Goal: Information Seeking & Learning: Learn about a topic

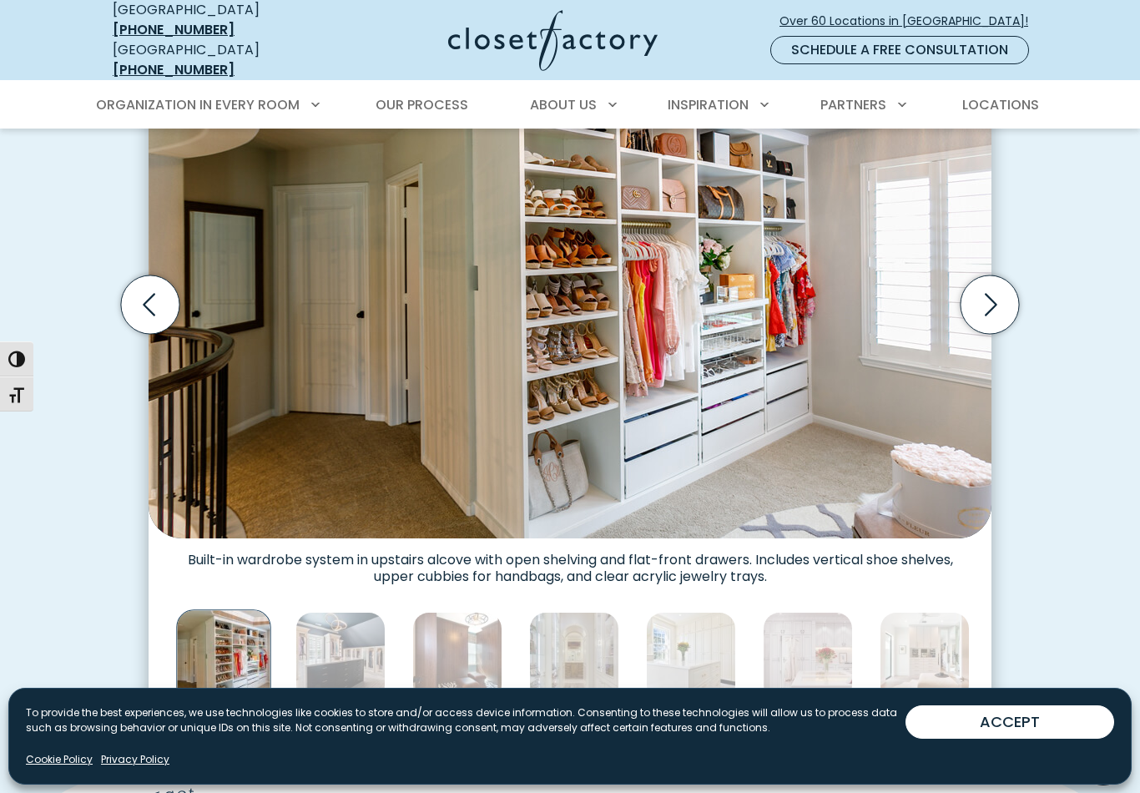
scroll to position [553, 0]
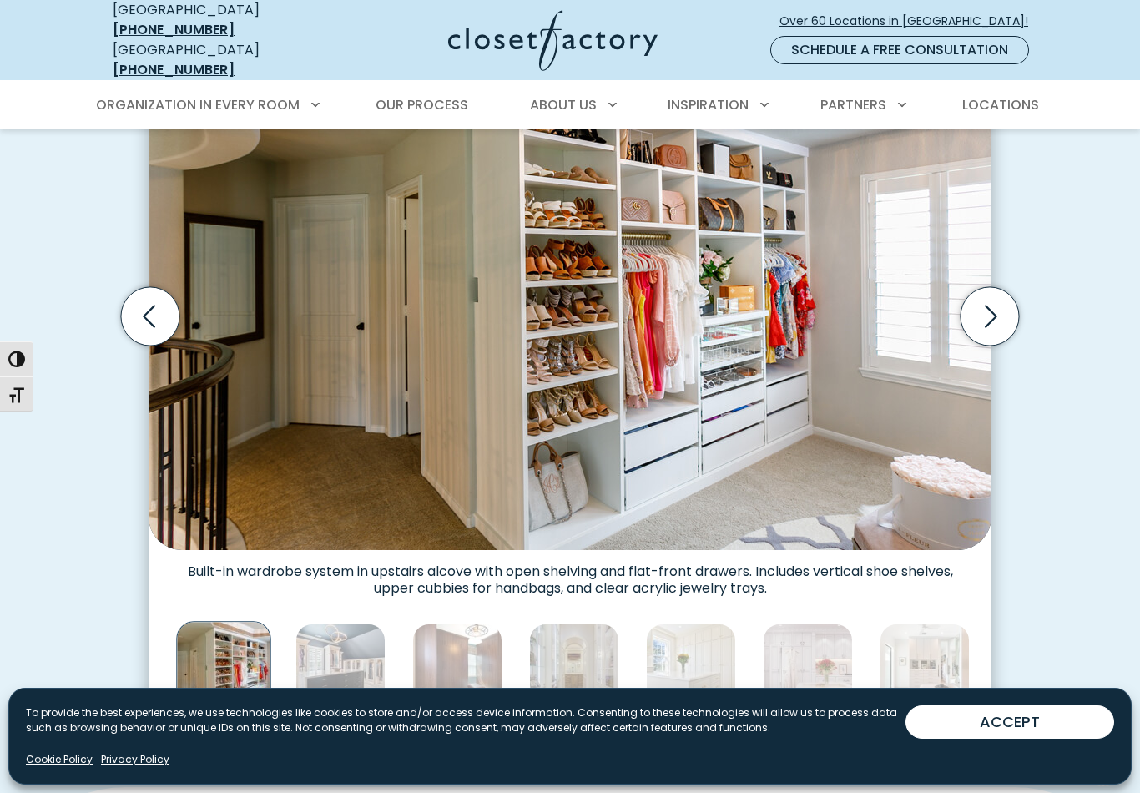
click at [986, 300] on icon "Next slide" at bounding box center [989, 316] width 58 height 58
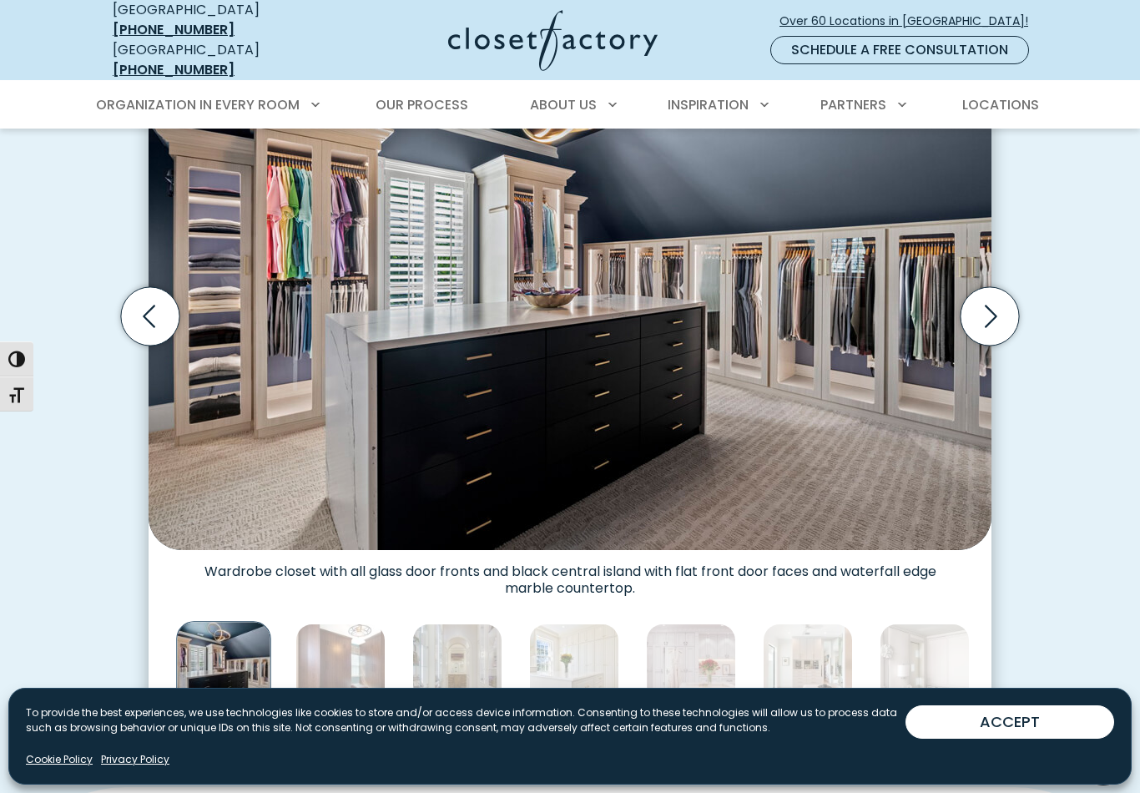
click at [983, 304] on icon "Next slide" at bounding box center [989, 316] width 58 height 58
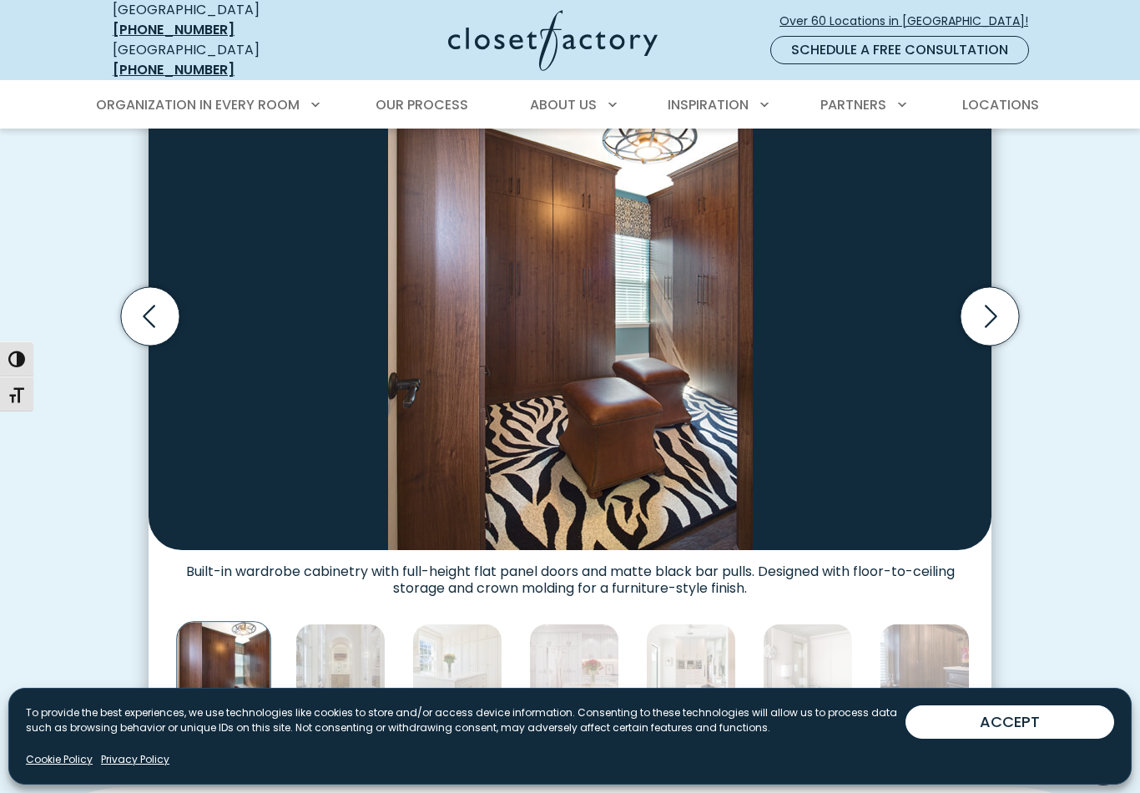
click at [980, 305] on icon "Next slide" at bounding box center [989, 316] width 58 height 58
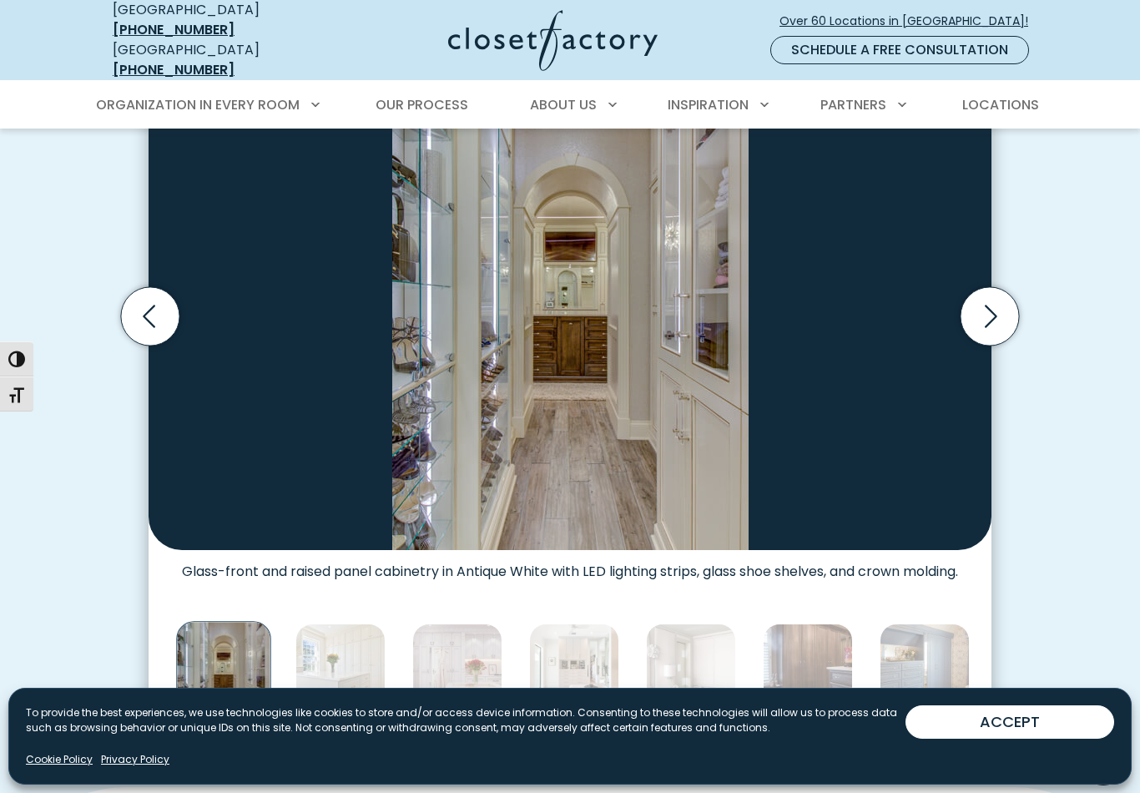
click at [141, 287] on icon "Previous slide" at bounding box center [150, 316] width 58 height 58
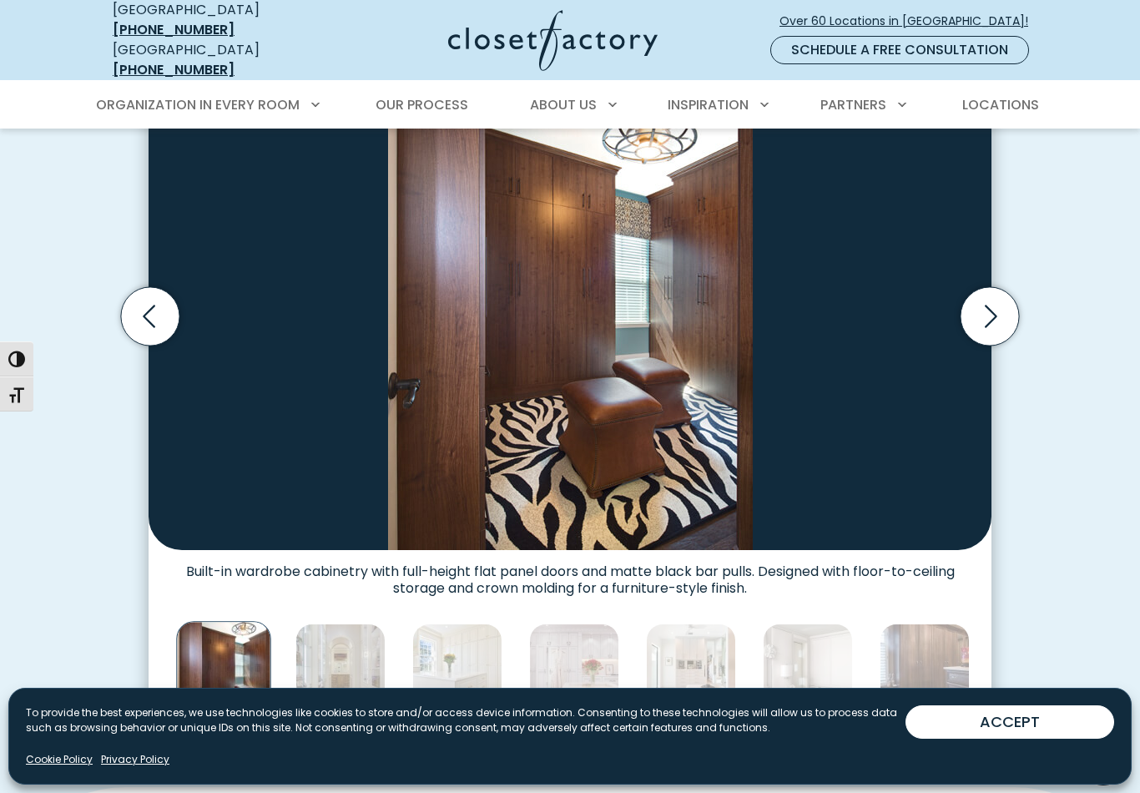
click at [993, 308] on icon "Next slide" at bounding box center [989, 316] width 58 height 58
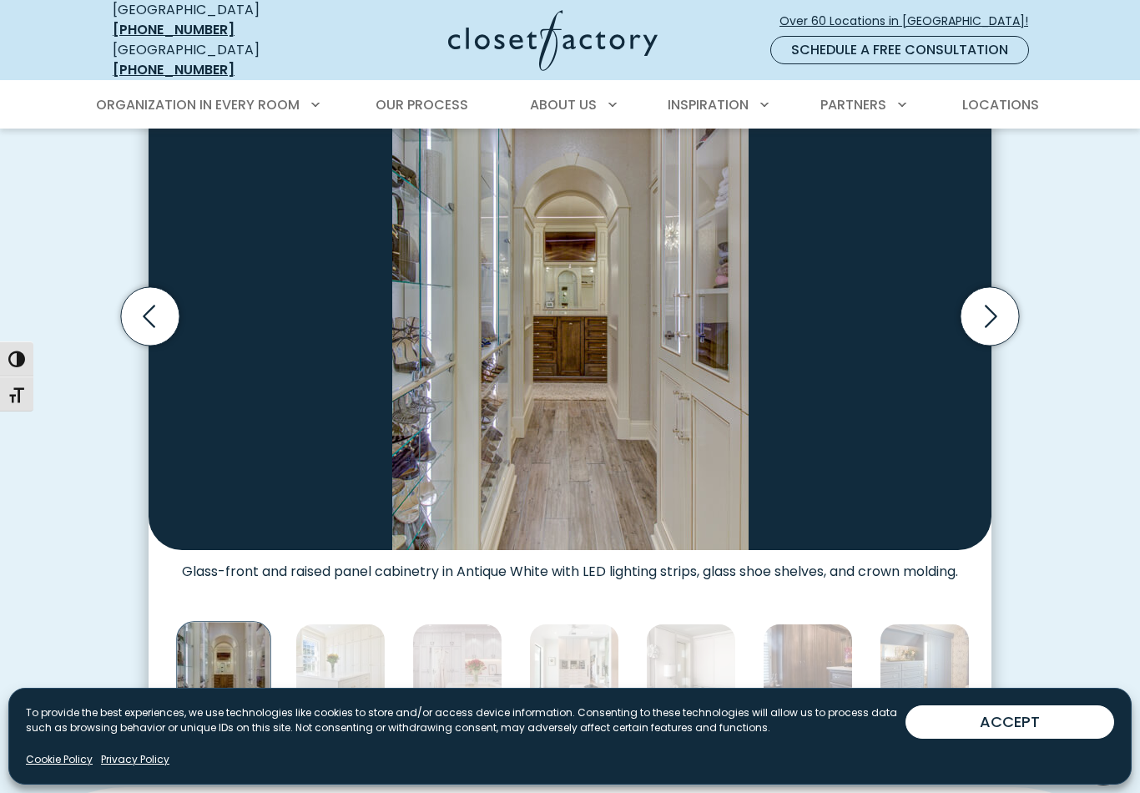
click at [997, 309] on icon "Next slide" at bounding box center [989, 316] width 58 height 58
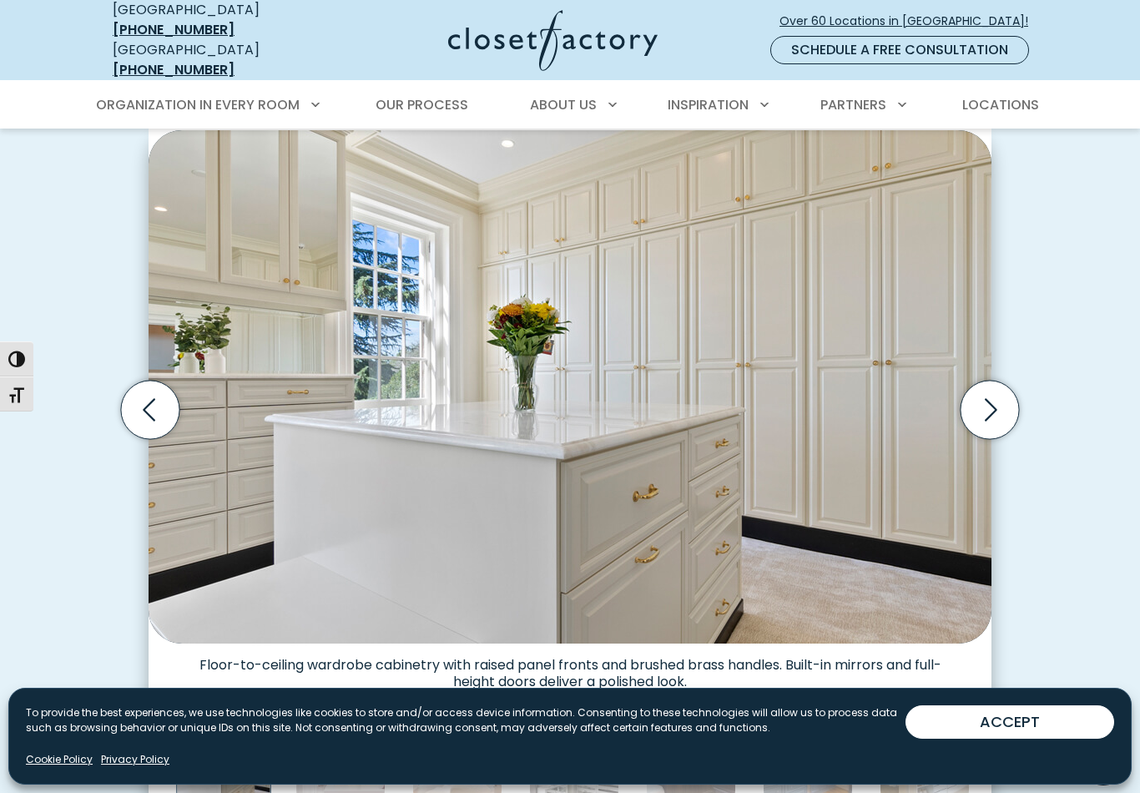
scroll to position [461, 0]
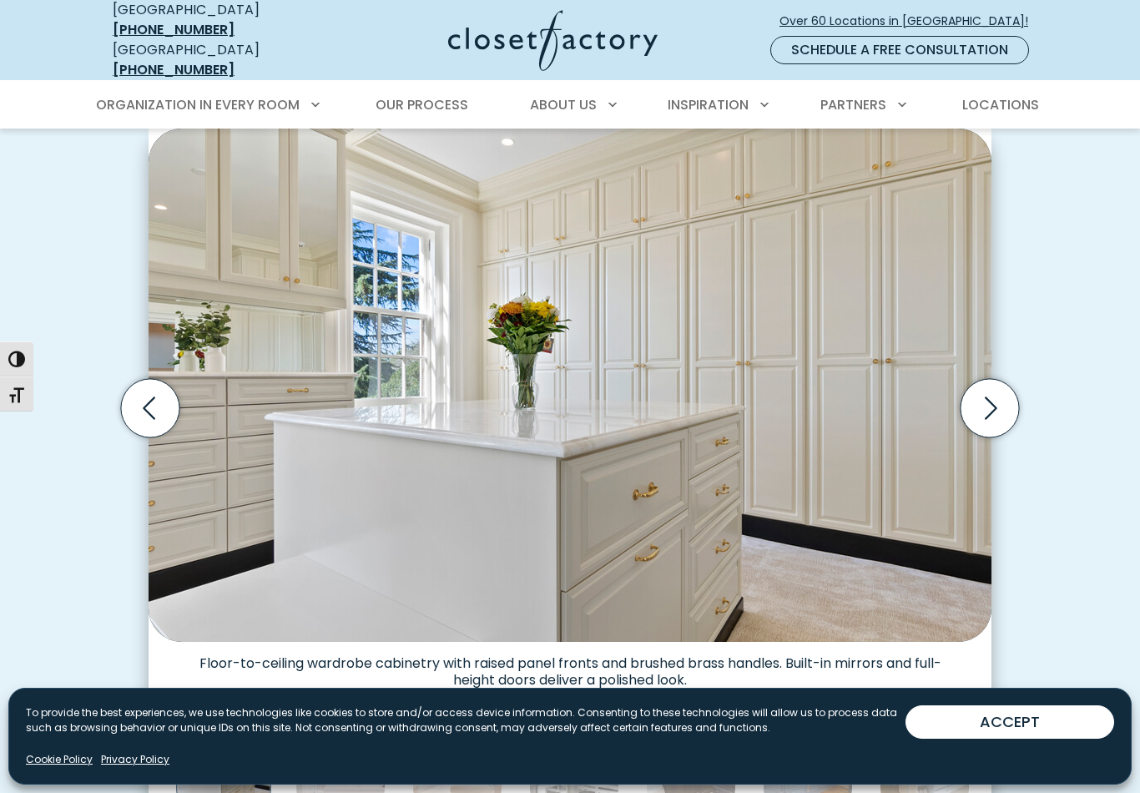
click at [985, 399] on icon "Next slide" at bounding box center [989, 408] width 58 height 58
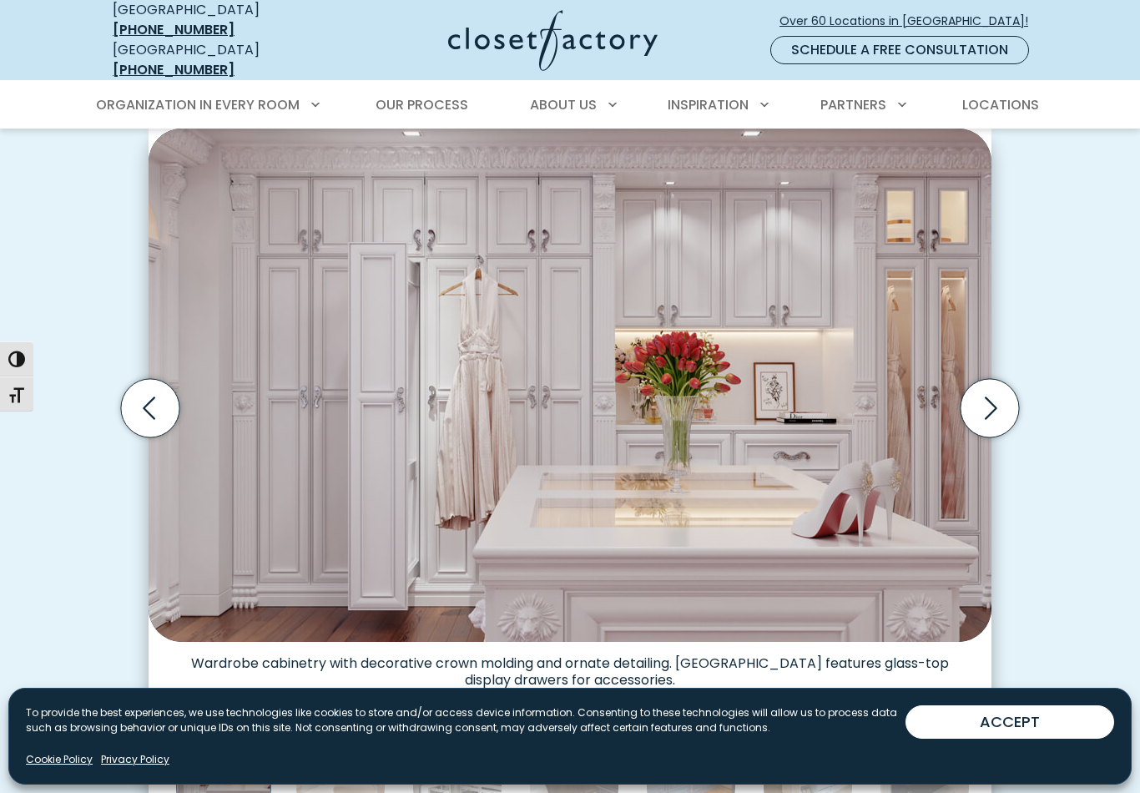
click at [993, 397] on icon "Next slide" at bounding box center [991, 408] width 13 height 23
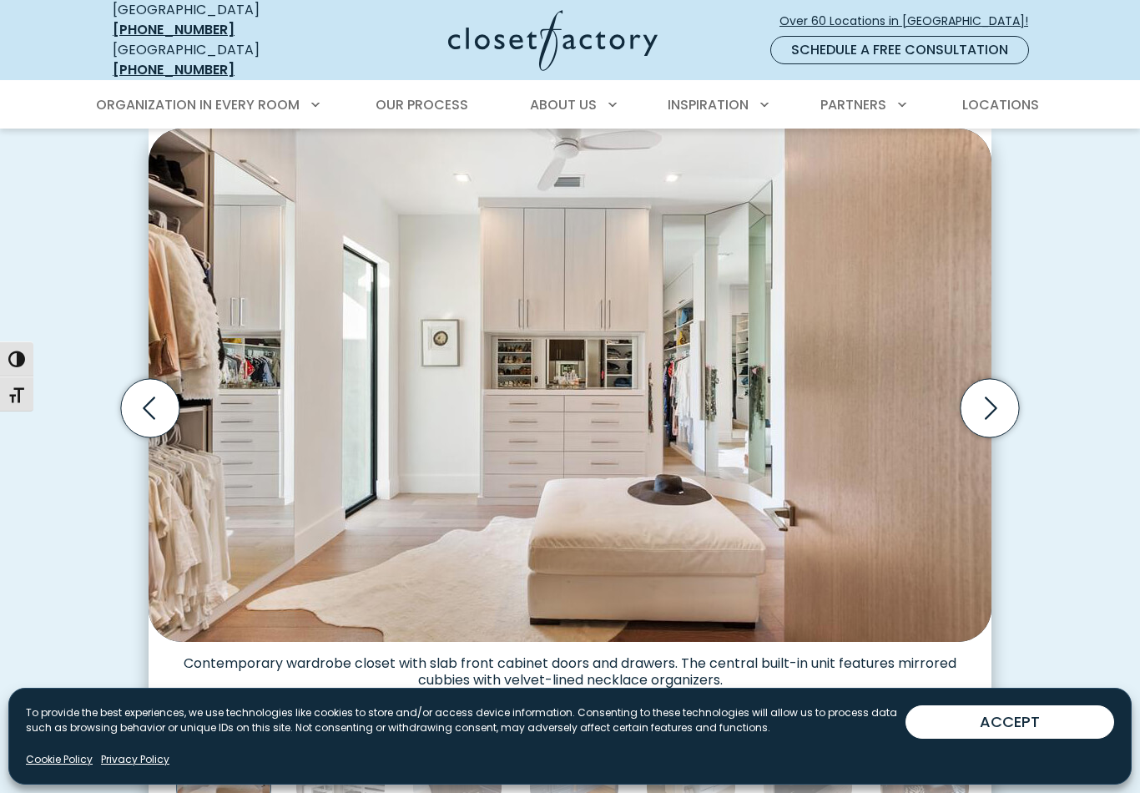
click at [995, 380] on icon "Next slide" at bounding box center [989, 408] width 58 height 58
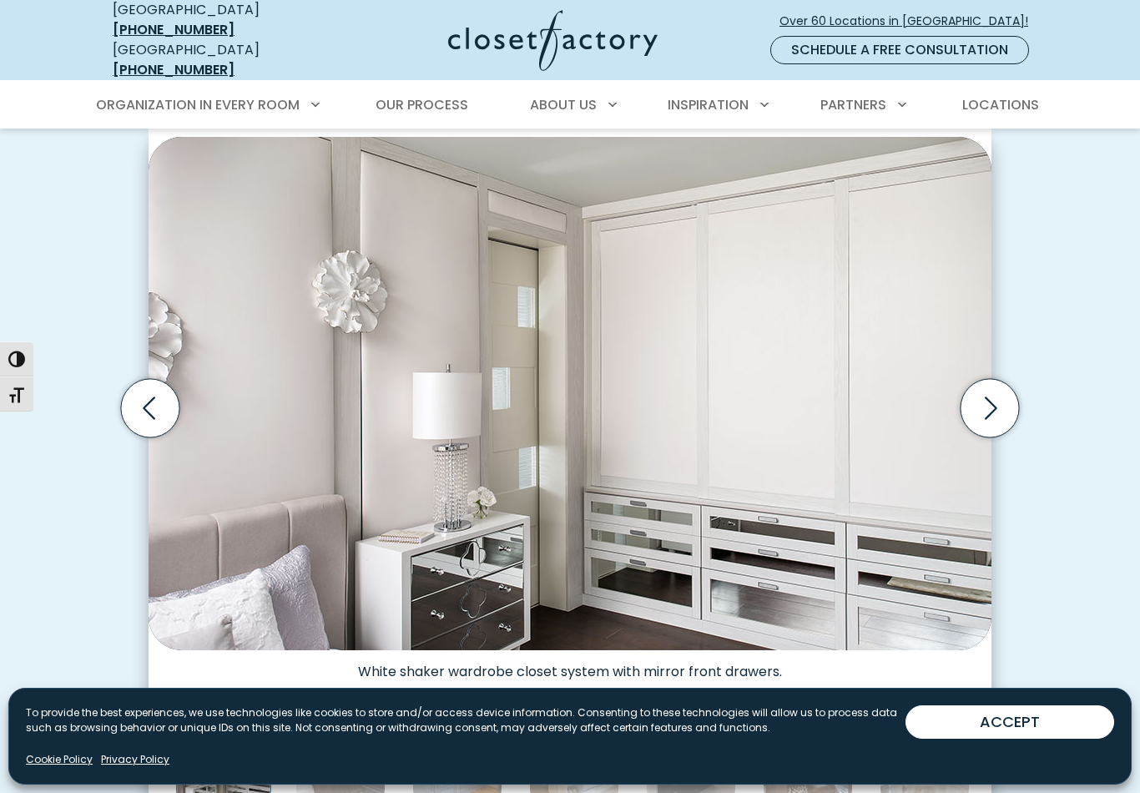
click at [990, 406] on icon "Next slide" at bounding box center [989, 408] width 58 height 58
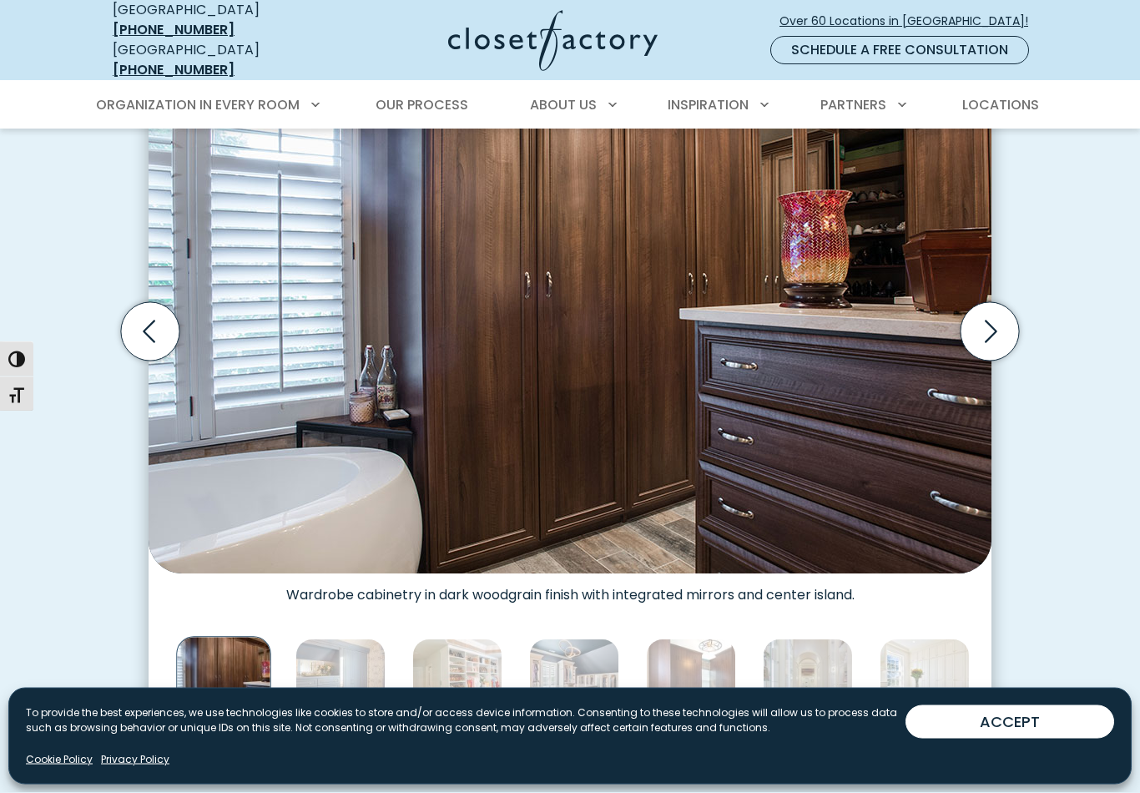
click at [979, 330] on icon "Next slide" at bounding box center [989, 332] width 58 height 58
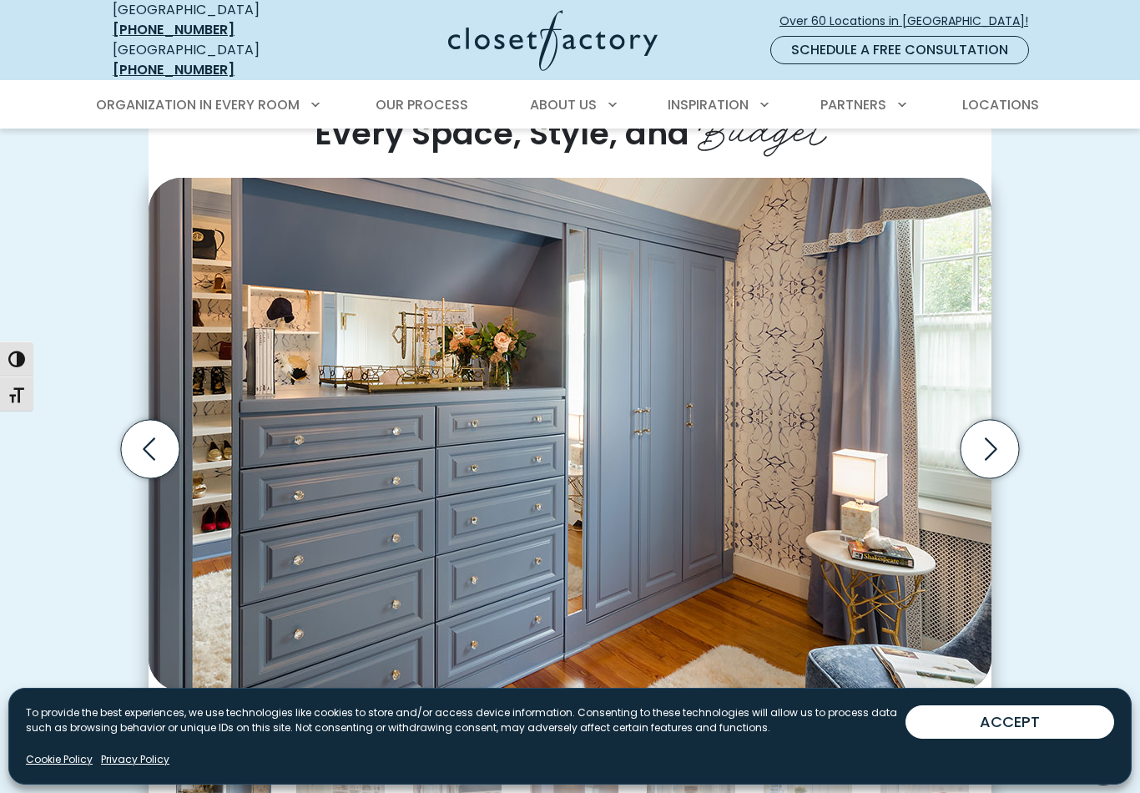
scroll to position [418, 0]
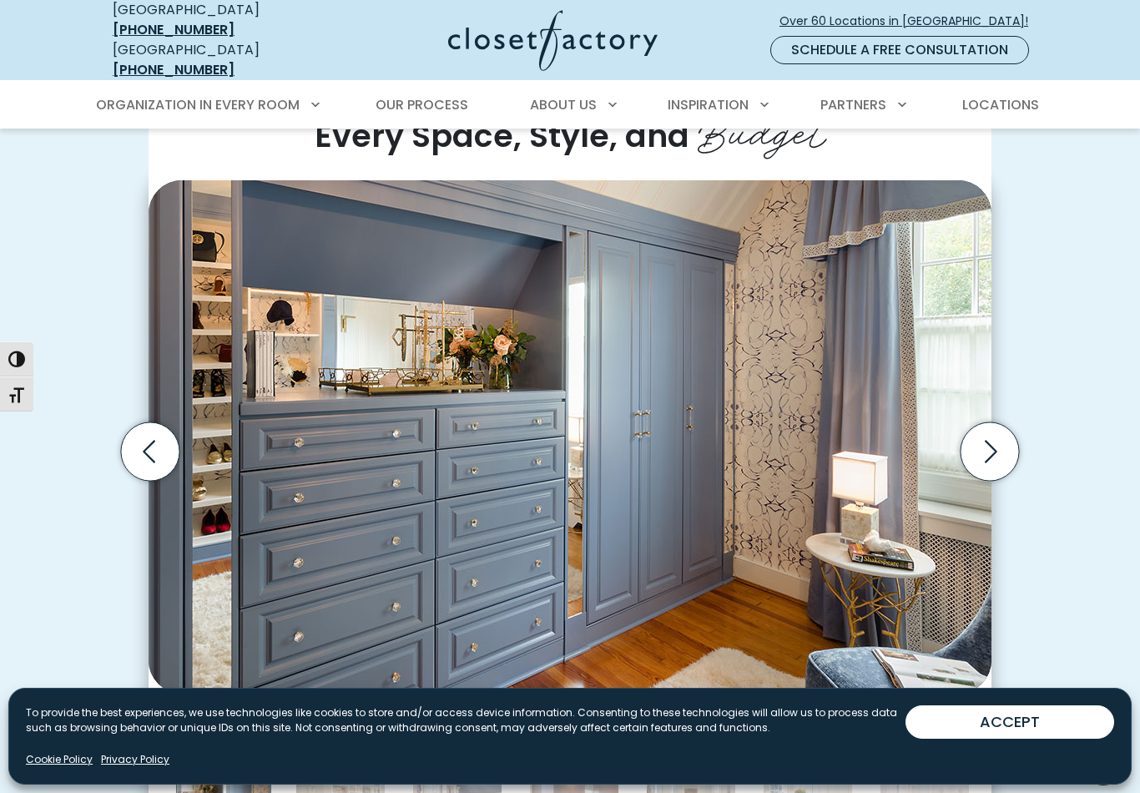
click at [993, 437] on icon "Next slide" at bounding box center [989, 451] width 58 height 58
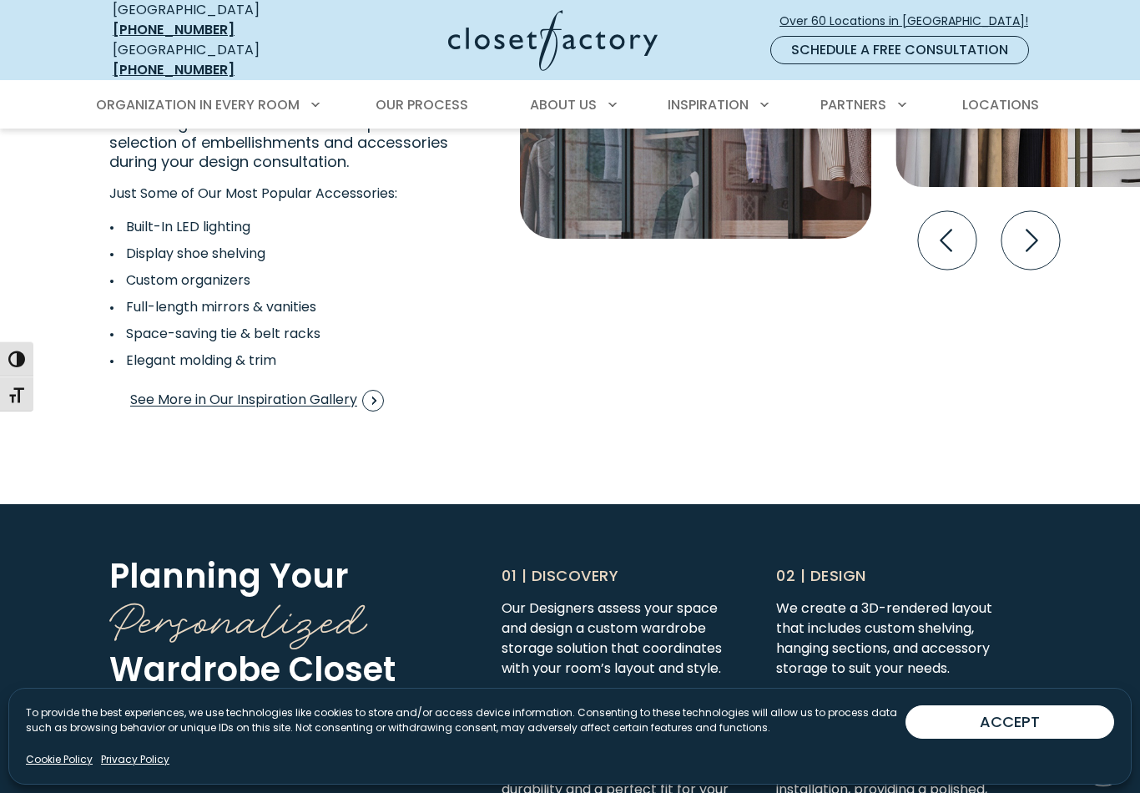
scroll to position [3198, 0]
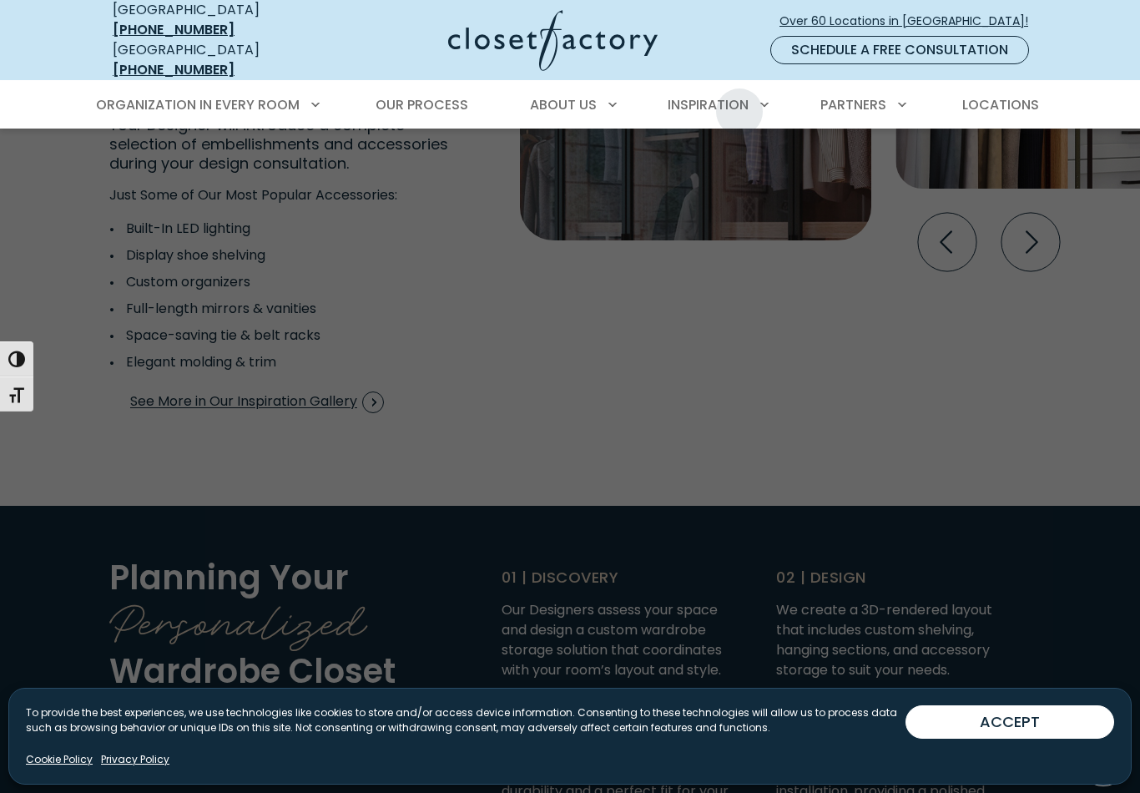
click at [752, 155] on span "Inspiration Gallery" at bounding box center [705, 164] width 139 height 19
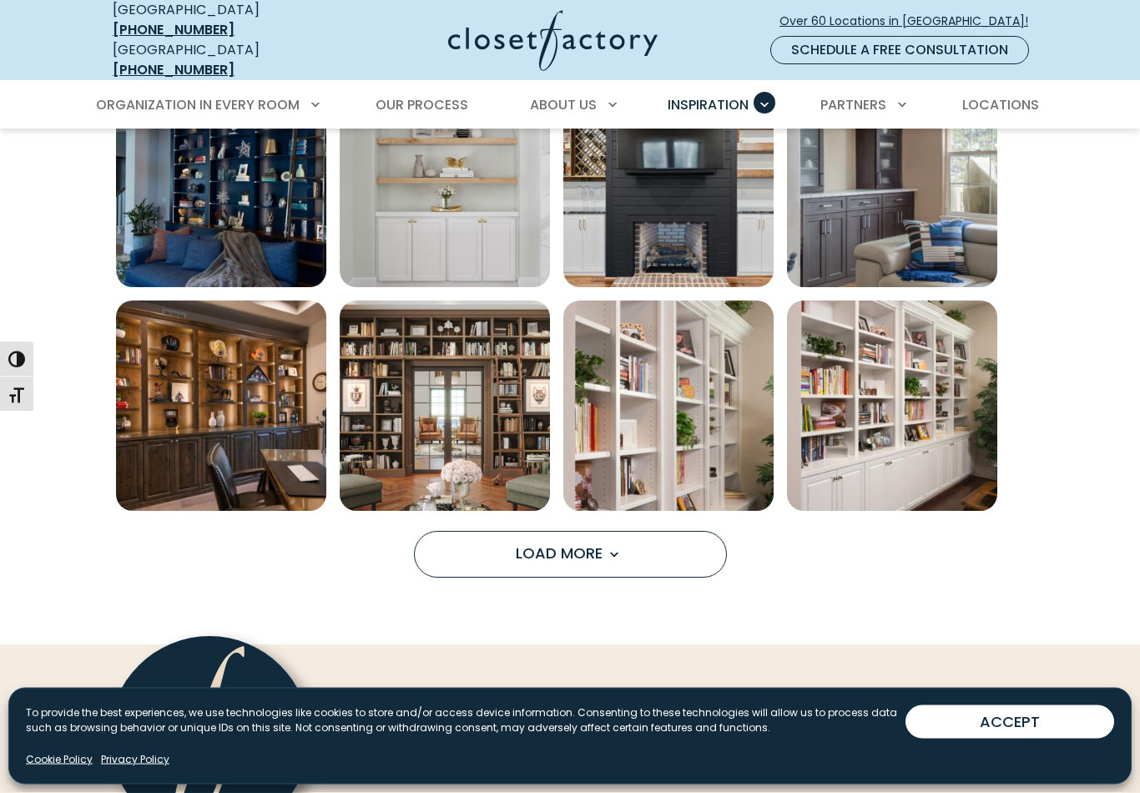
scroll to position [1110, 0]
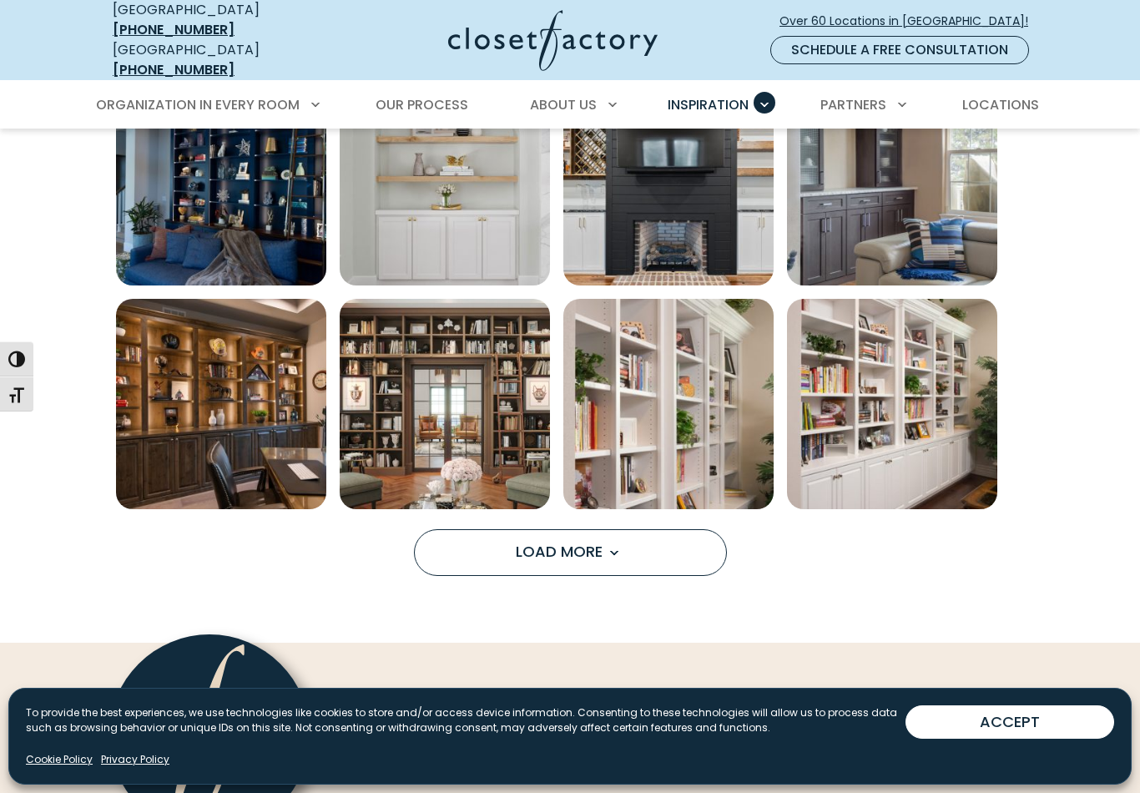
click at [567, 541] on span "Load More" at bounding box center [570, 551] width 108 height 21
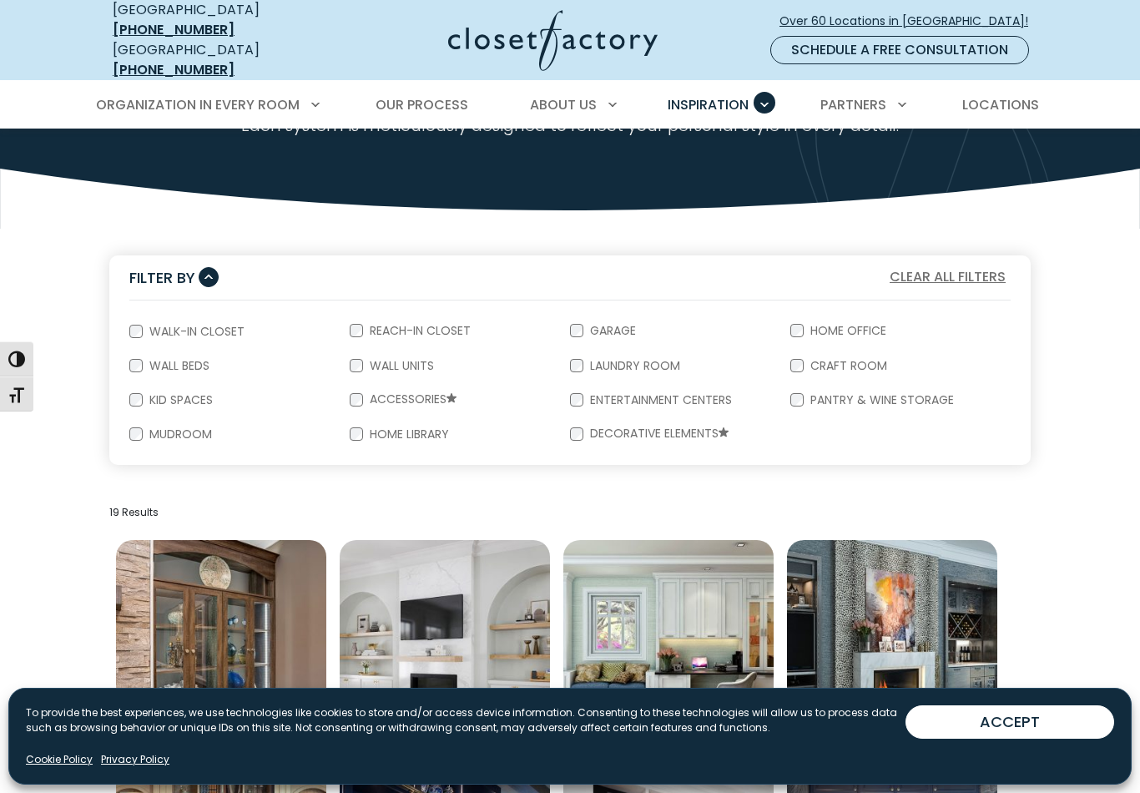
scroll to position [0, 0]
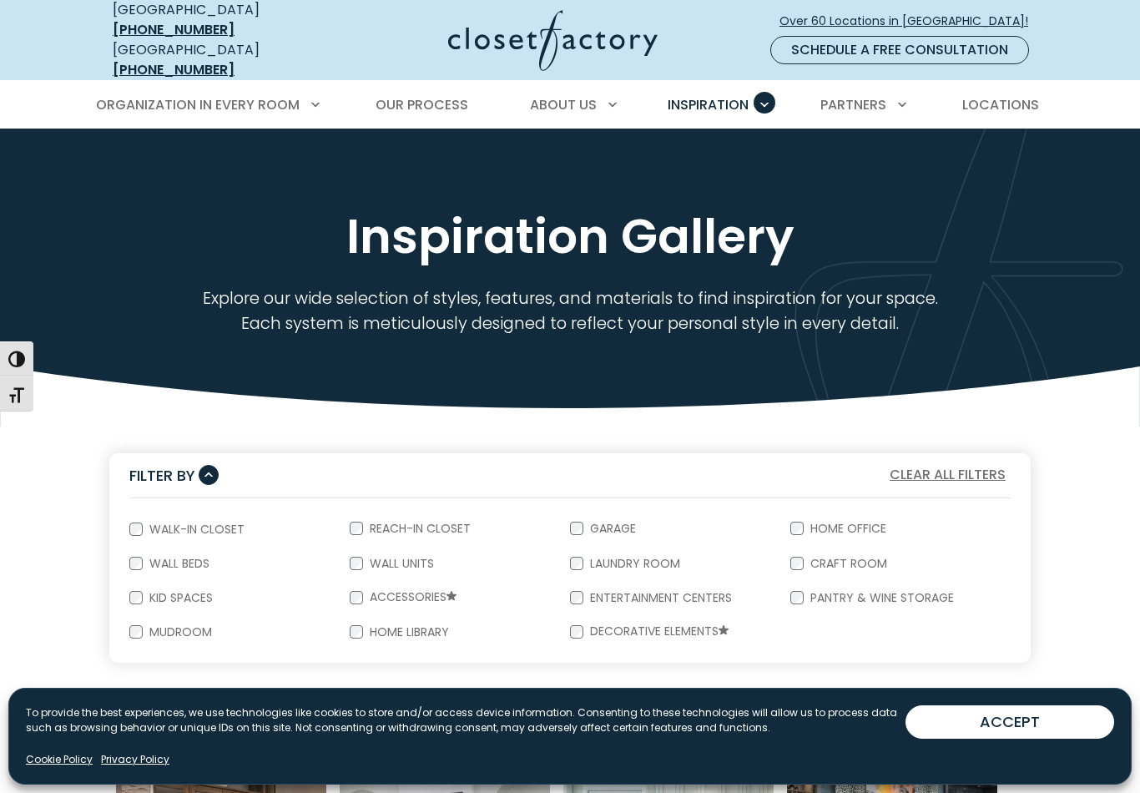
click at [1013, 99] on span "Locations" at bounding box center [1000, 104] width 77 height 19
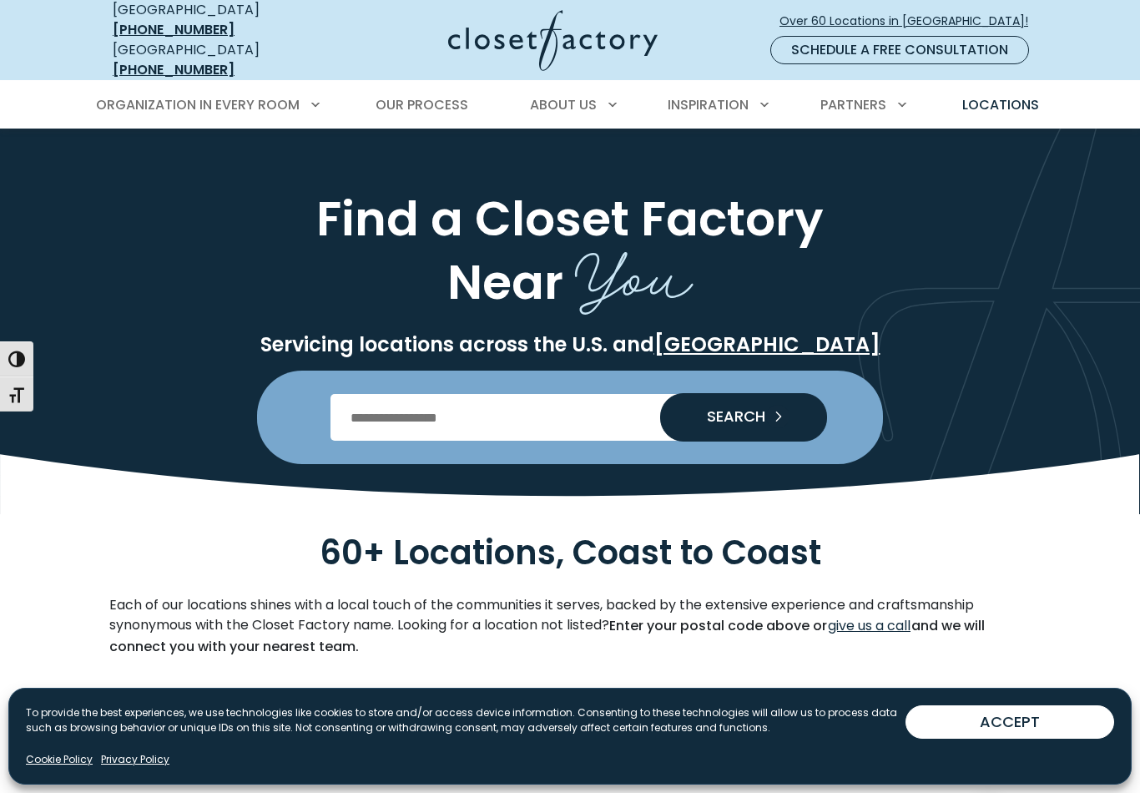
click at [458, 416] on input "Enter Postal Code" at bounding box center [570, 417] width 480 height 47
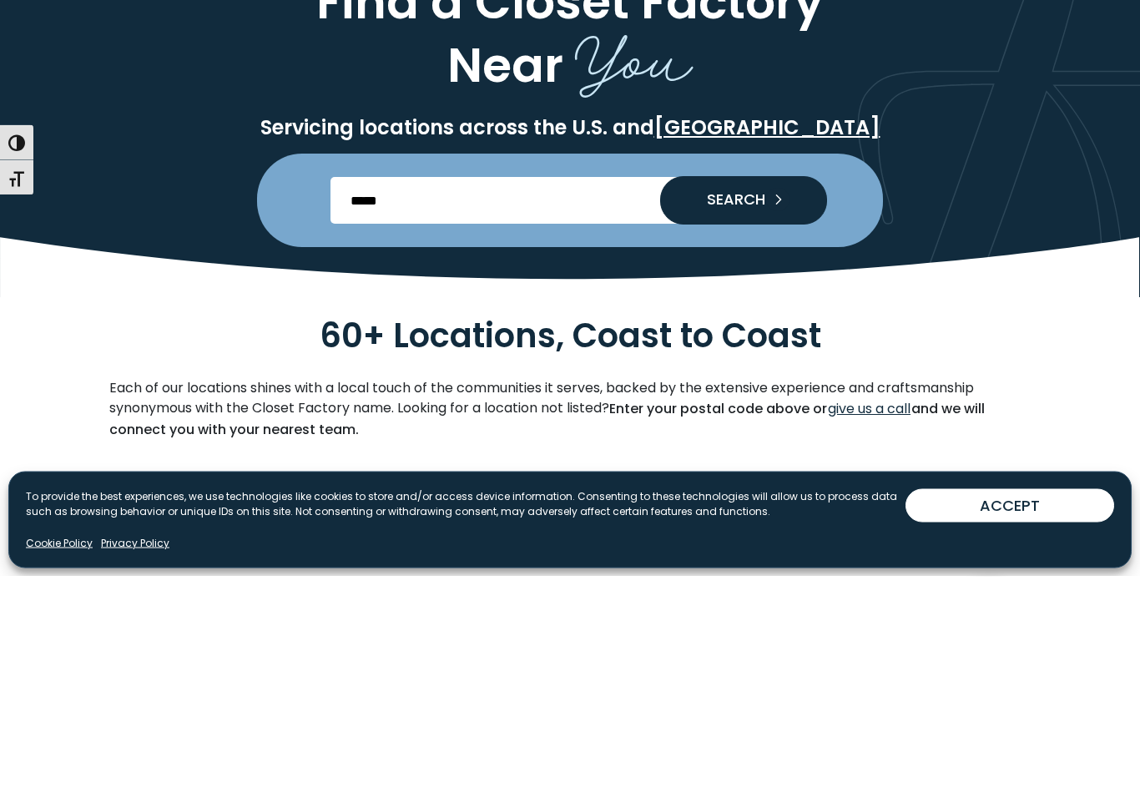
type input "*****"
click at [773, 405] on icon "Search our Nationwide Locations" at bounding box center [777, 416] width 23 height 23
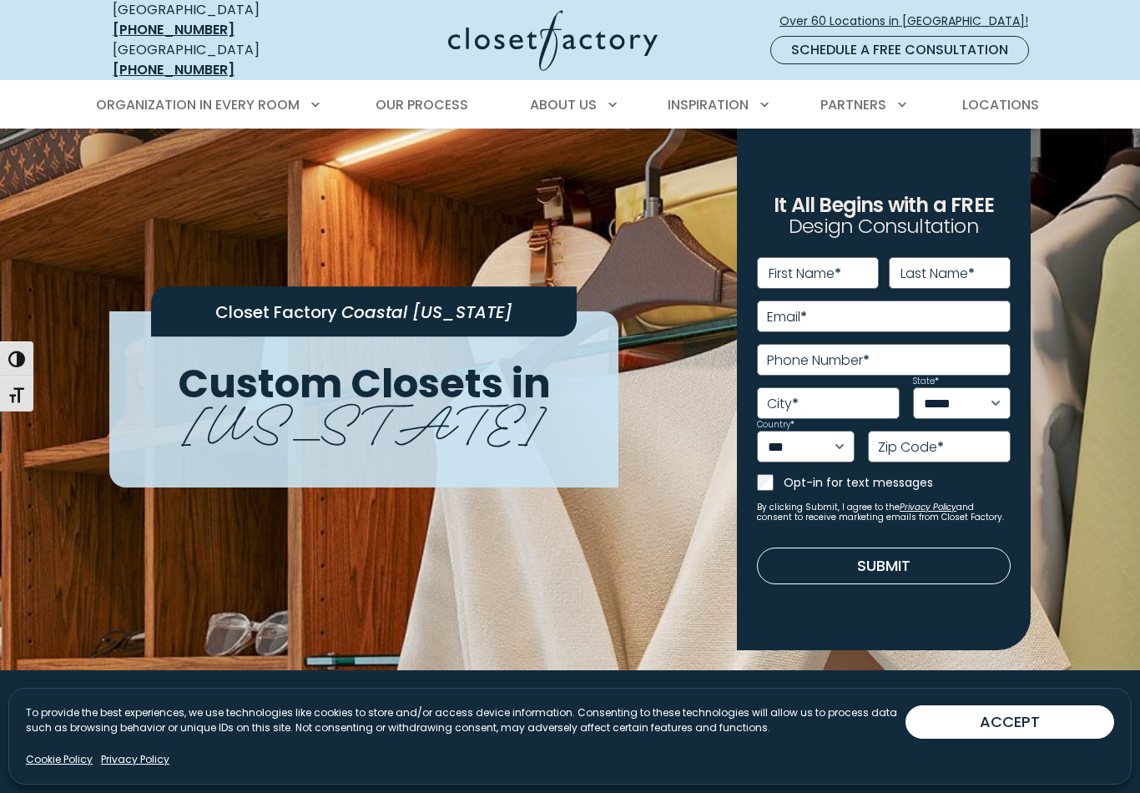
click at [957, 13] on span "Over 60 Locations in [GEOGRAPHIC_DATA]!" at bounding box center [910, 22] width 262 height 18
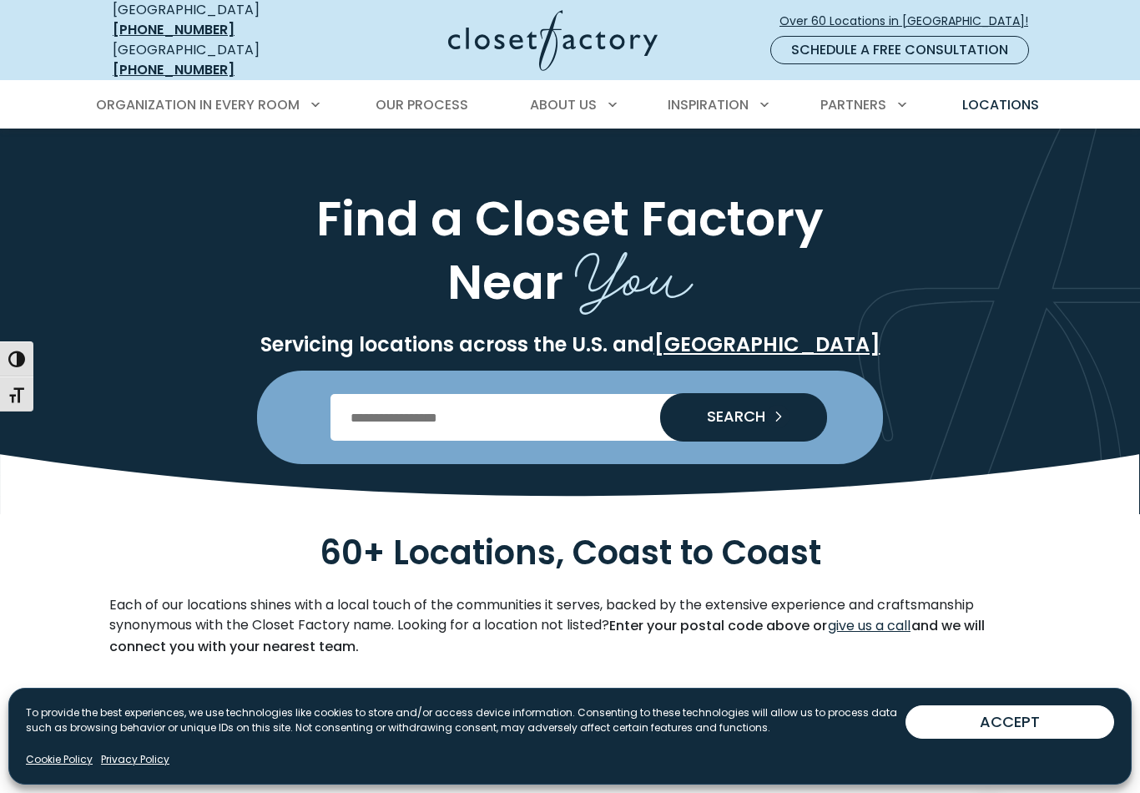
click at [434, 404] on input "Enter Postal Code" at bounding box center [570, 417] width 480 height 47
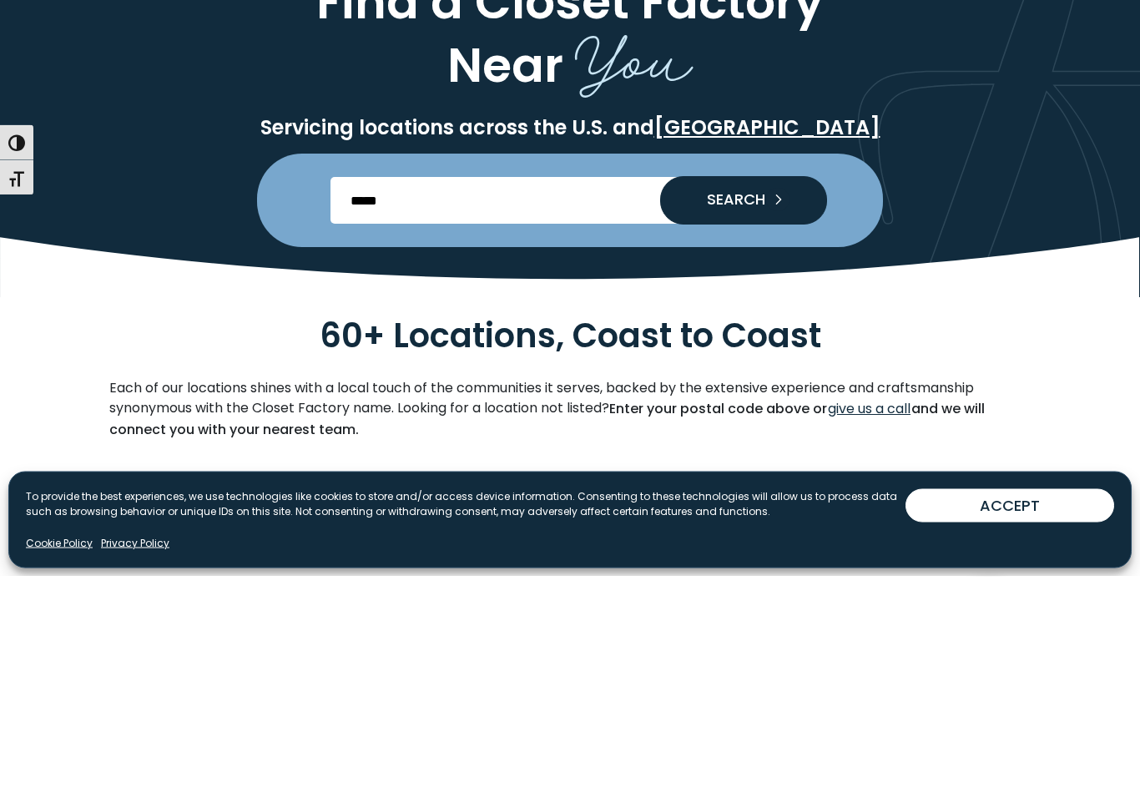
type input "*****"
click at [758, 409] on span "SEARCH" at bounding box center [729, 416] width 72 height 15
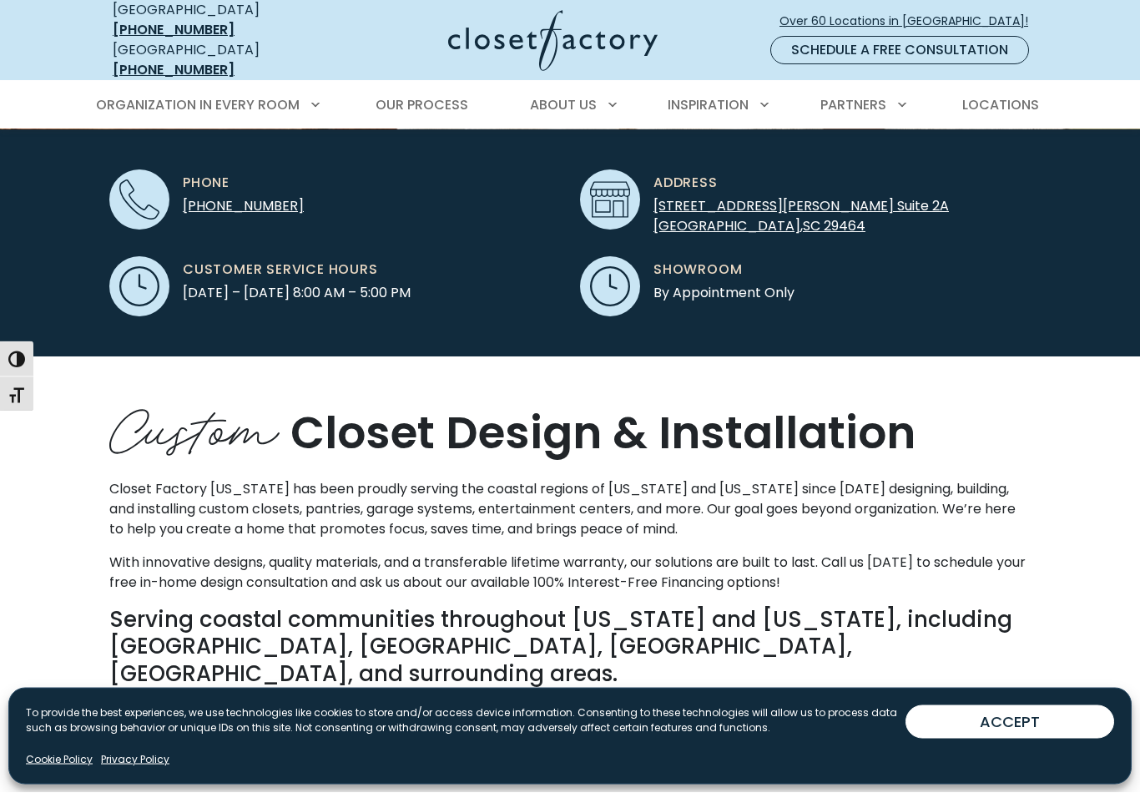
scroll to position [541, 0]
click at [990, 13] on span "Over 60 Locations in [GEOGRAPHIC_DATA]!" at bounding box center [910, 22] width 262 height 18
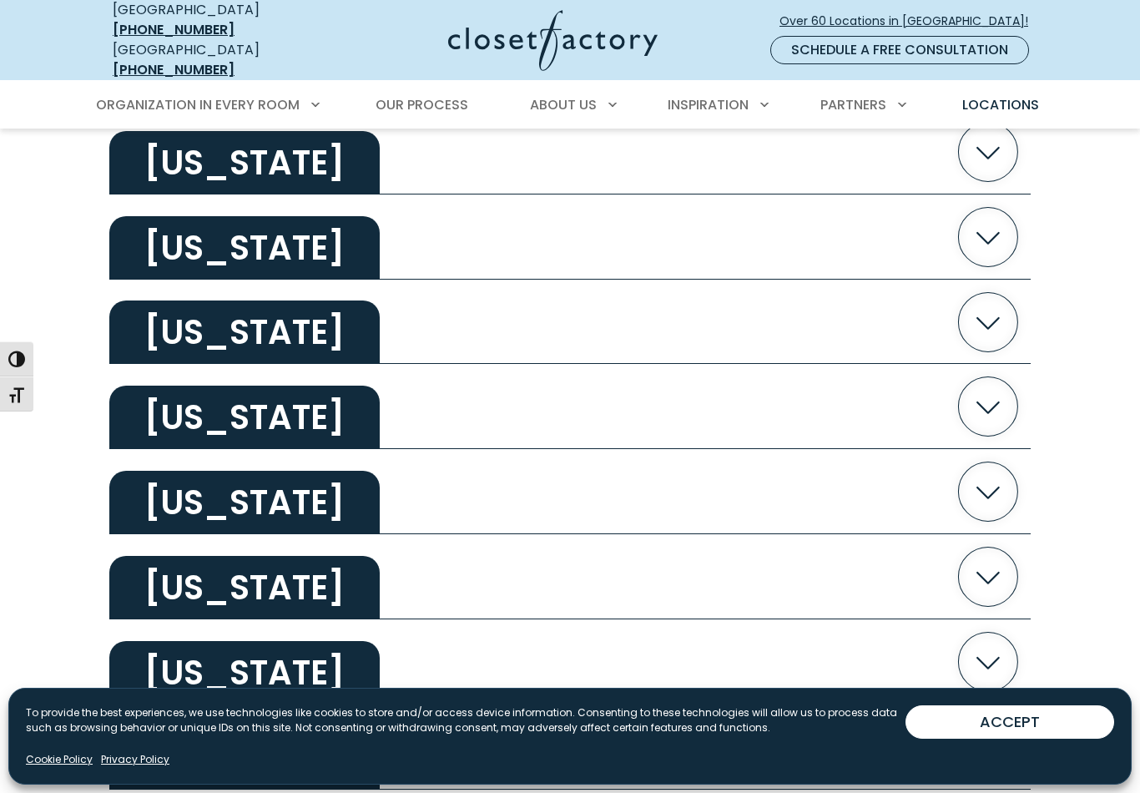
scroll to position [2970, 0]
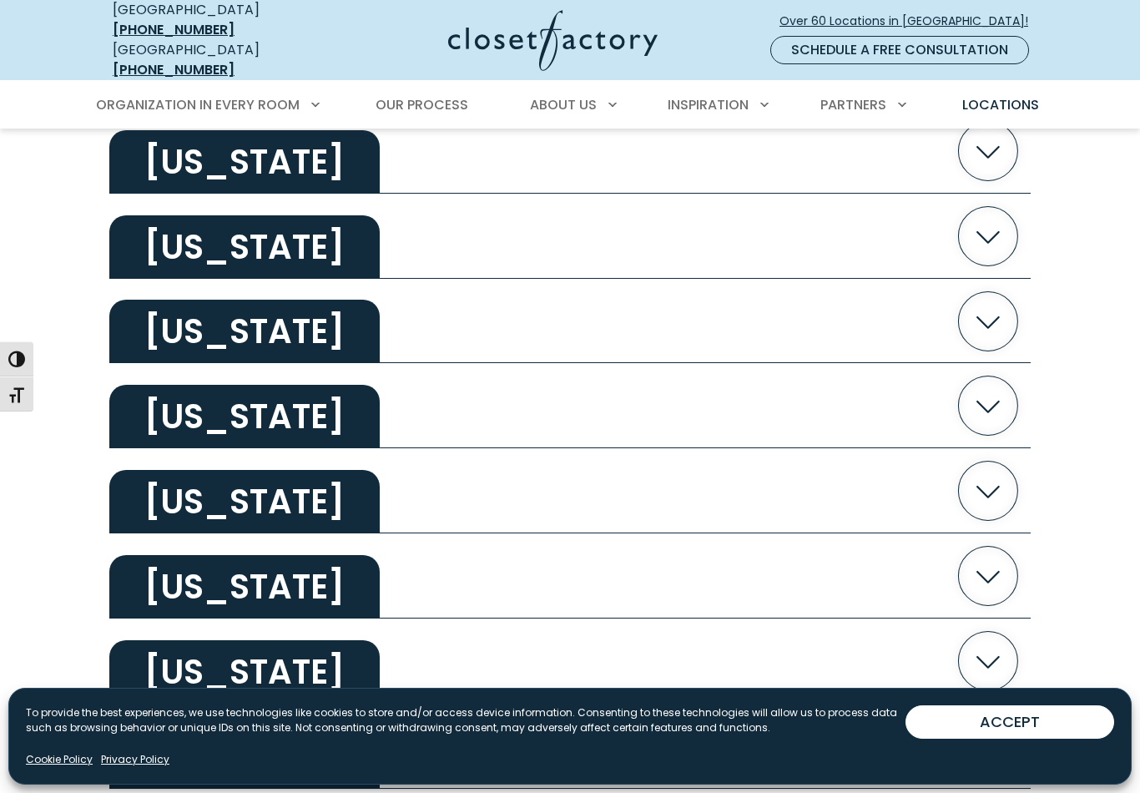
click at [985, 229] on icon "button" at bounding box center [988, 235] width 59 height 59
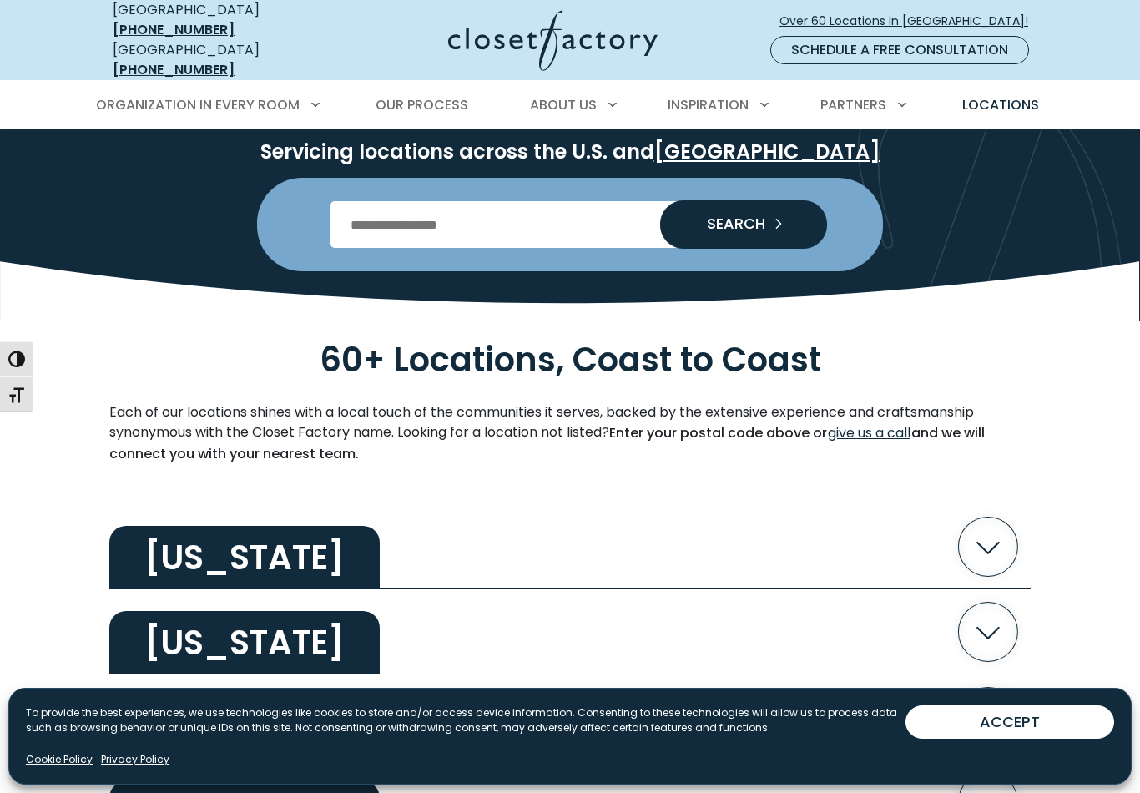
scroll to position [0, 0]
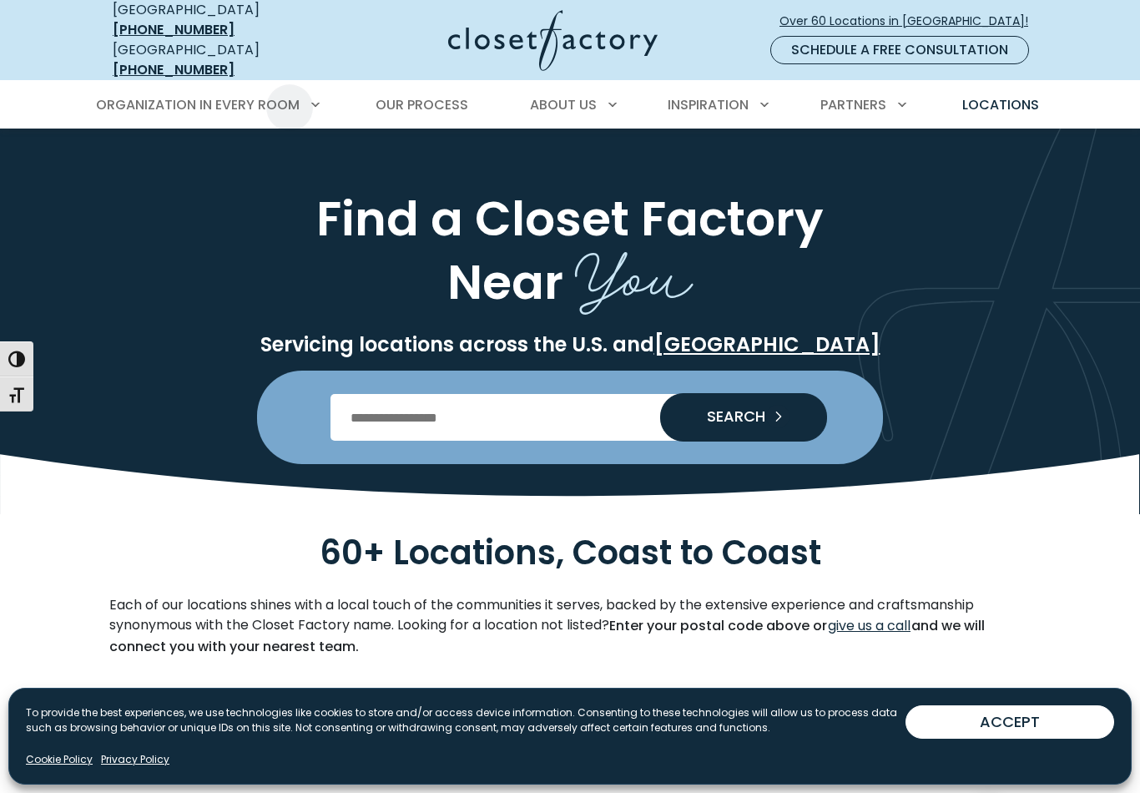
click at [448, 98] on span "Our Process" at bounding box center [421, 104] width 93 height 19
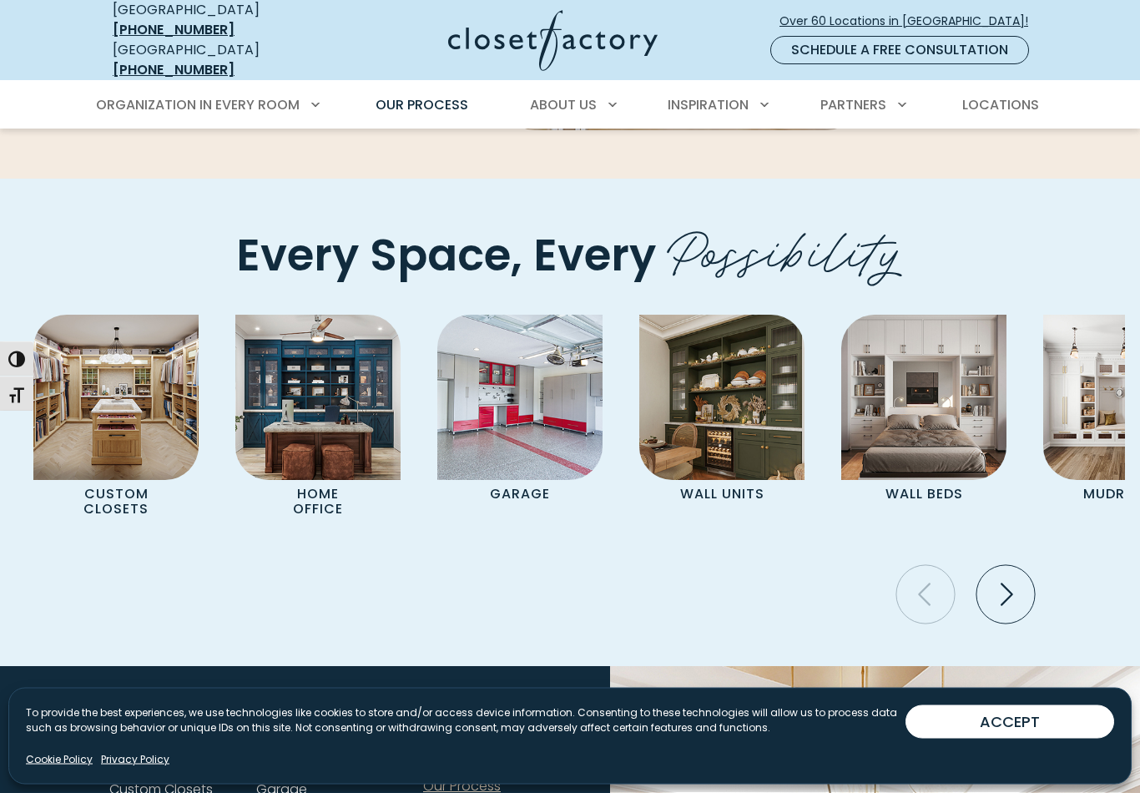
scroll to position [3351, 0]
click at [714, 461] on img "Pages Gallery" at bounding box center [721, 396] width 165 height 165
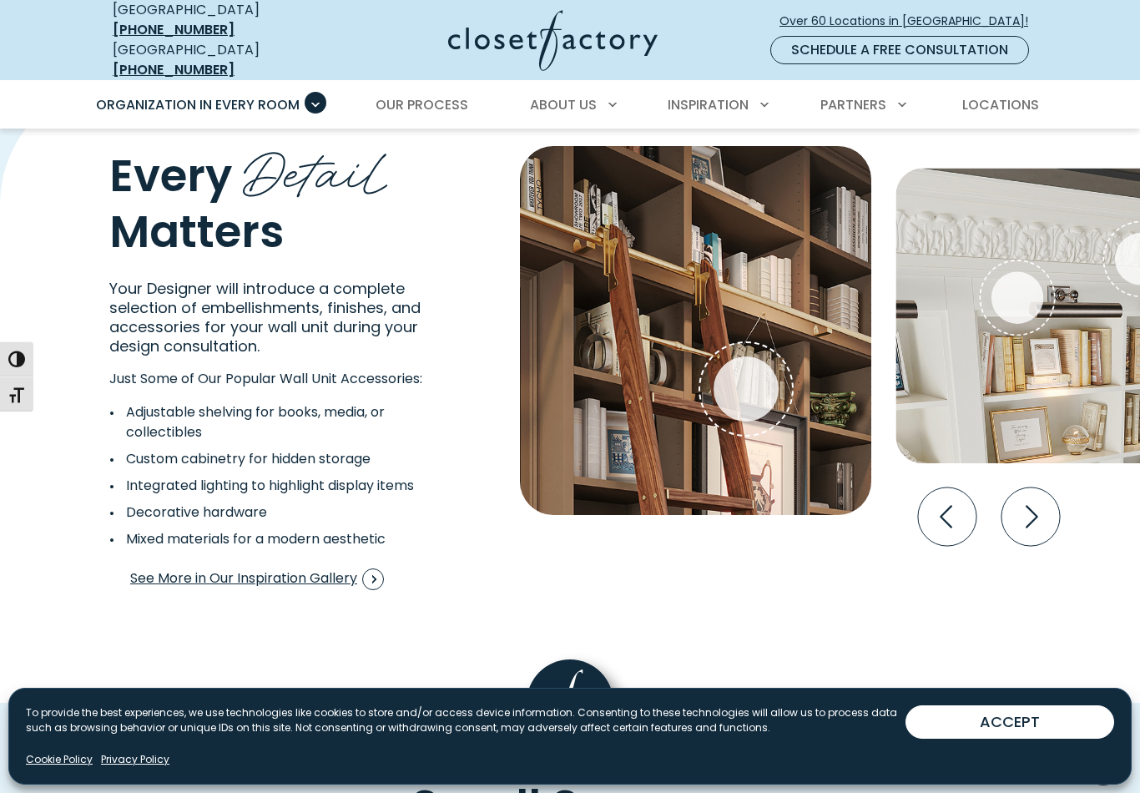
scroll to position [3006, 0]
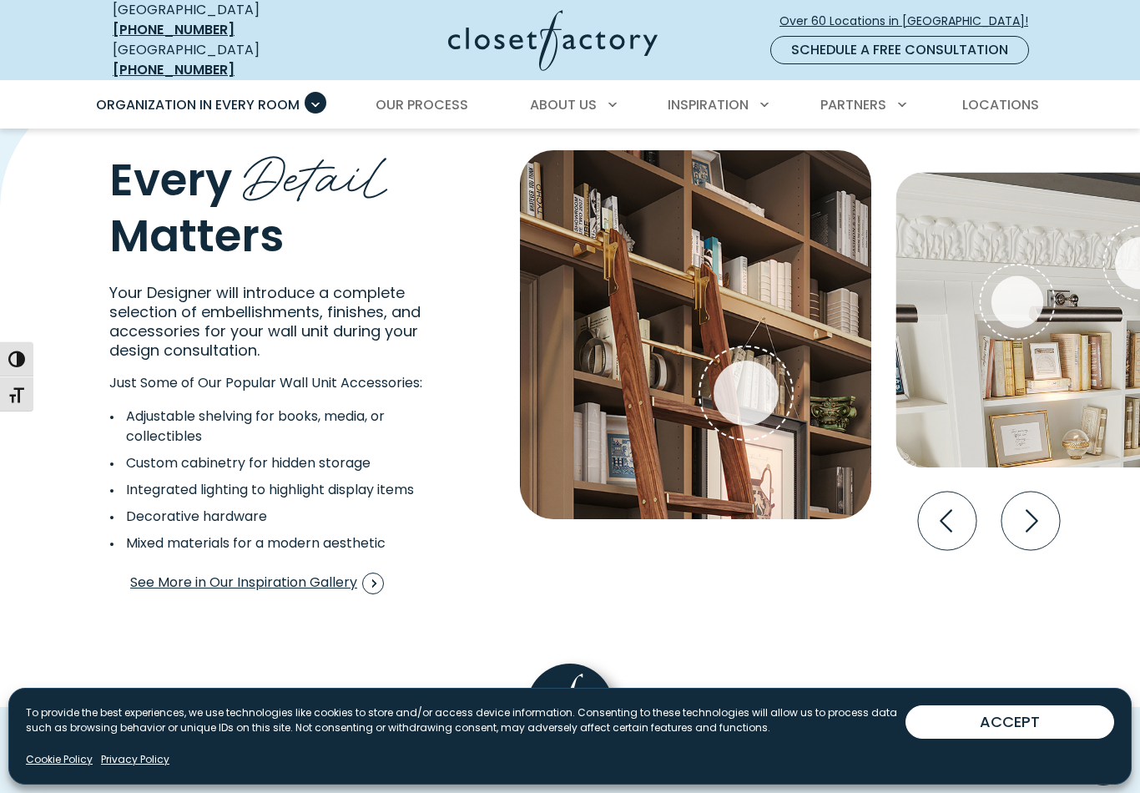
click at [1030, 505] on icon "Next slide" at bounding box center [1030, 520] width 58 height 58
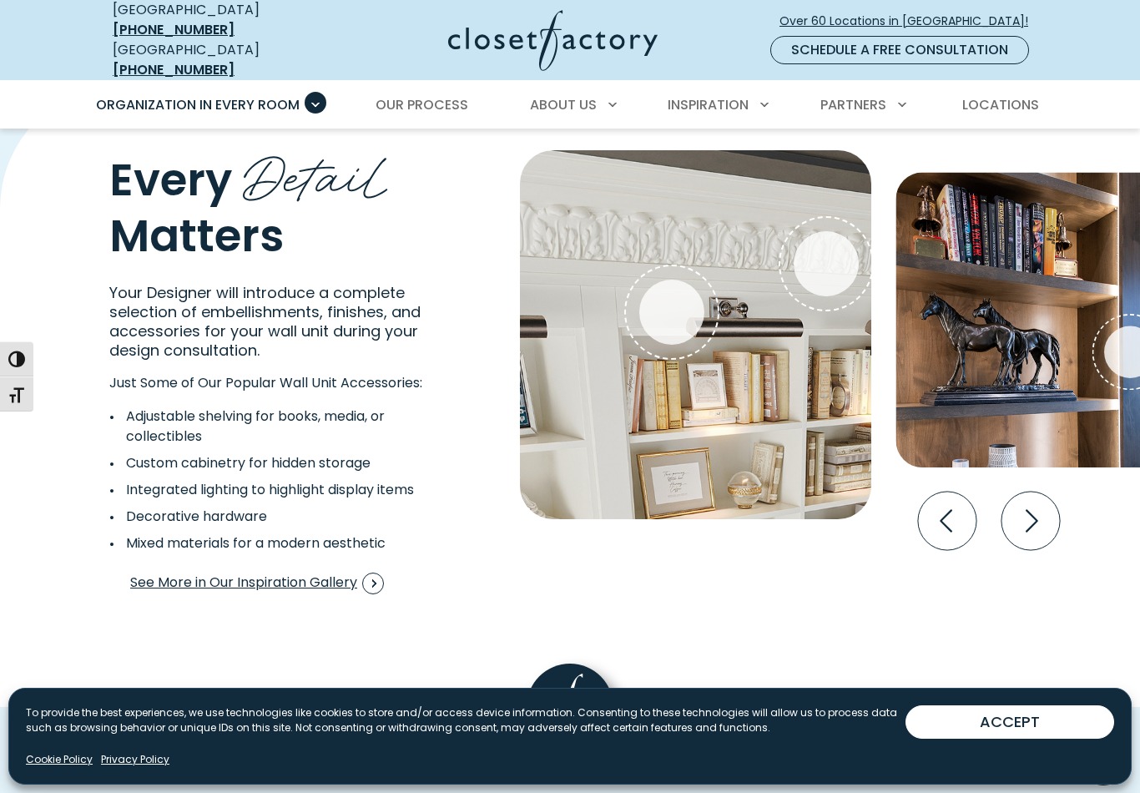
click at [1015, 498] on icon "Next slide" at bounding box center [1030, 520] width 58 height 58
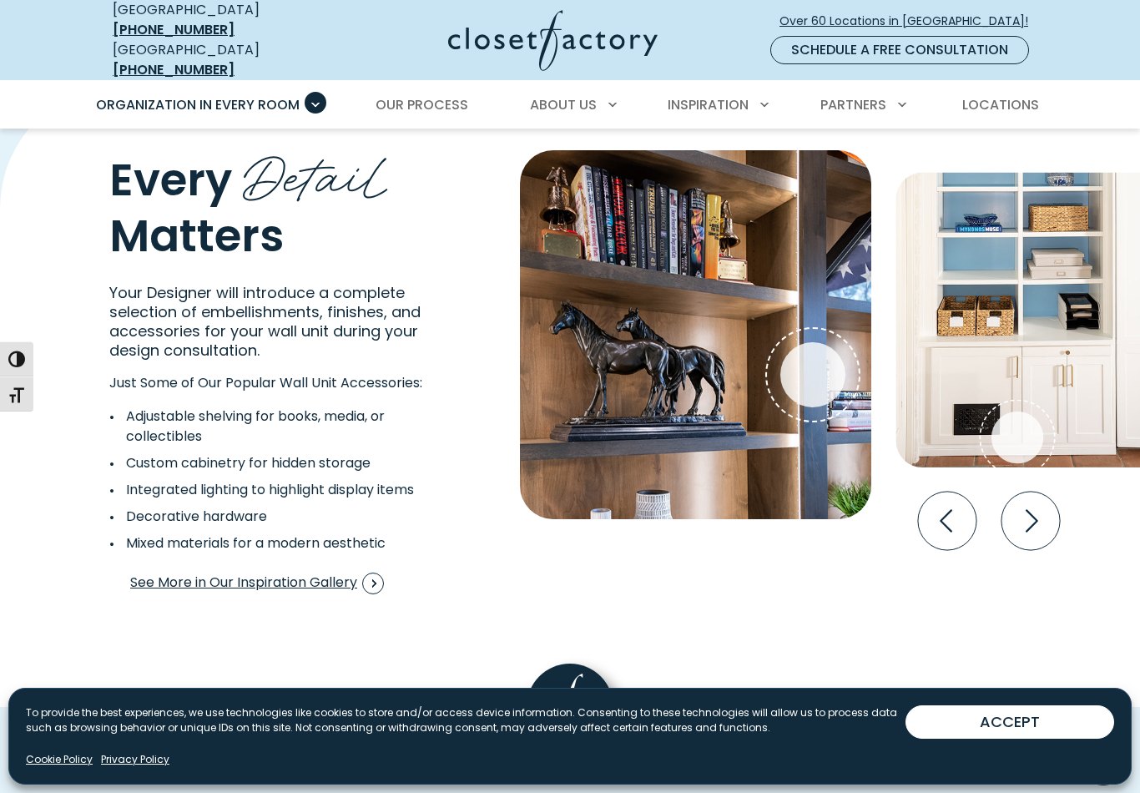
click at [1019, 497] on icon "Next slide" at bounding box center [1030, 520] width 58 height 58
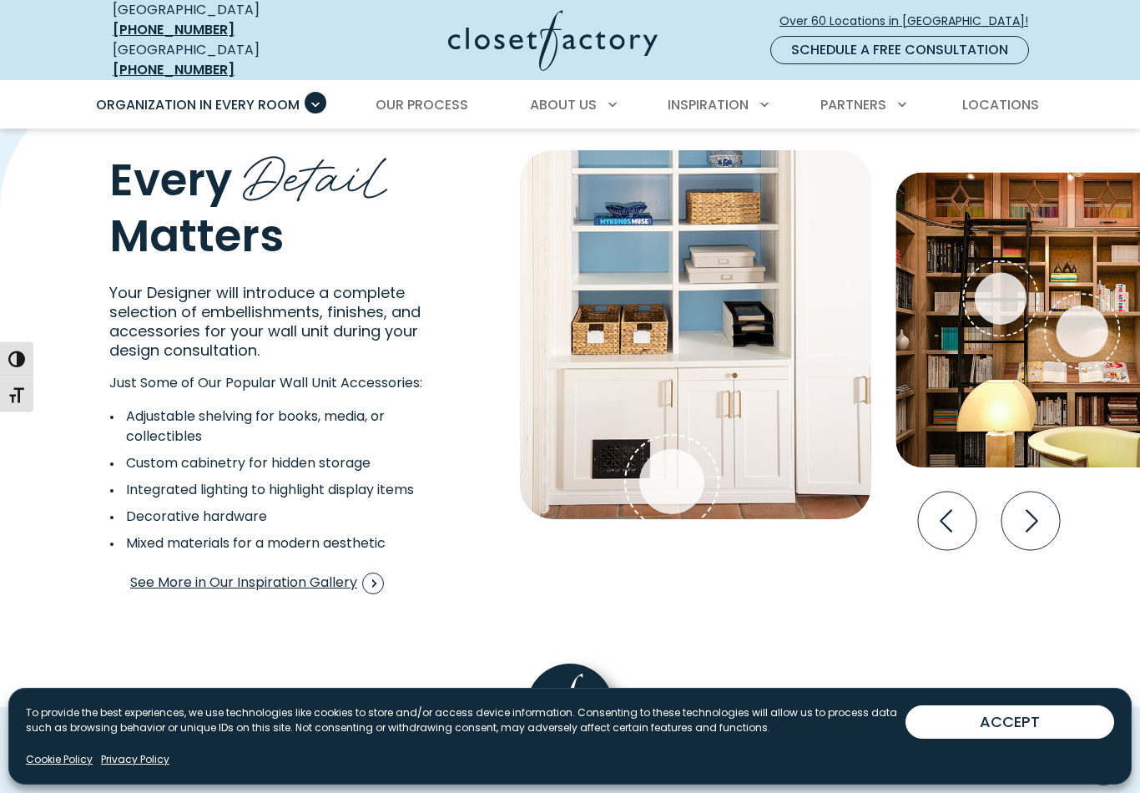
click at [1038, 503] on icon "Next slide" at bounding box center [1030, 520] width 58 height 58
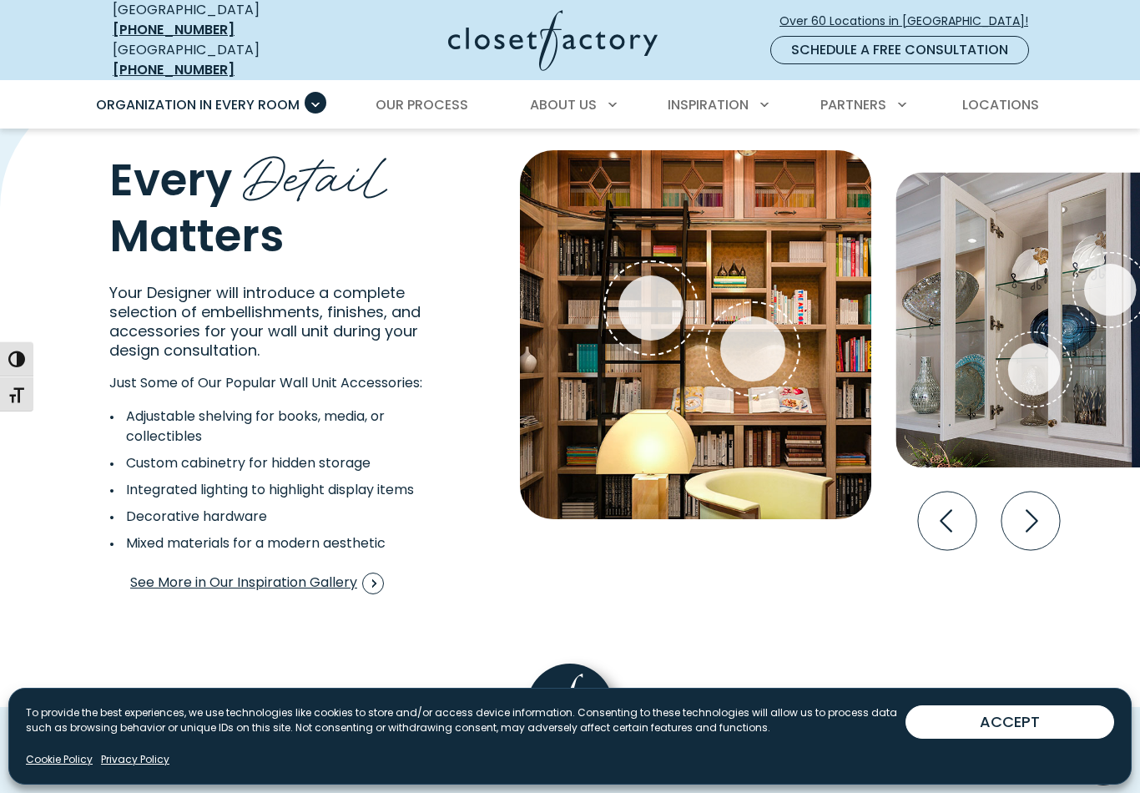
click at [1033, 510] on icon "Next slide" at bounding box center [1031, 521] width 13 height 23
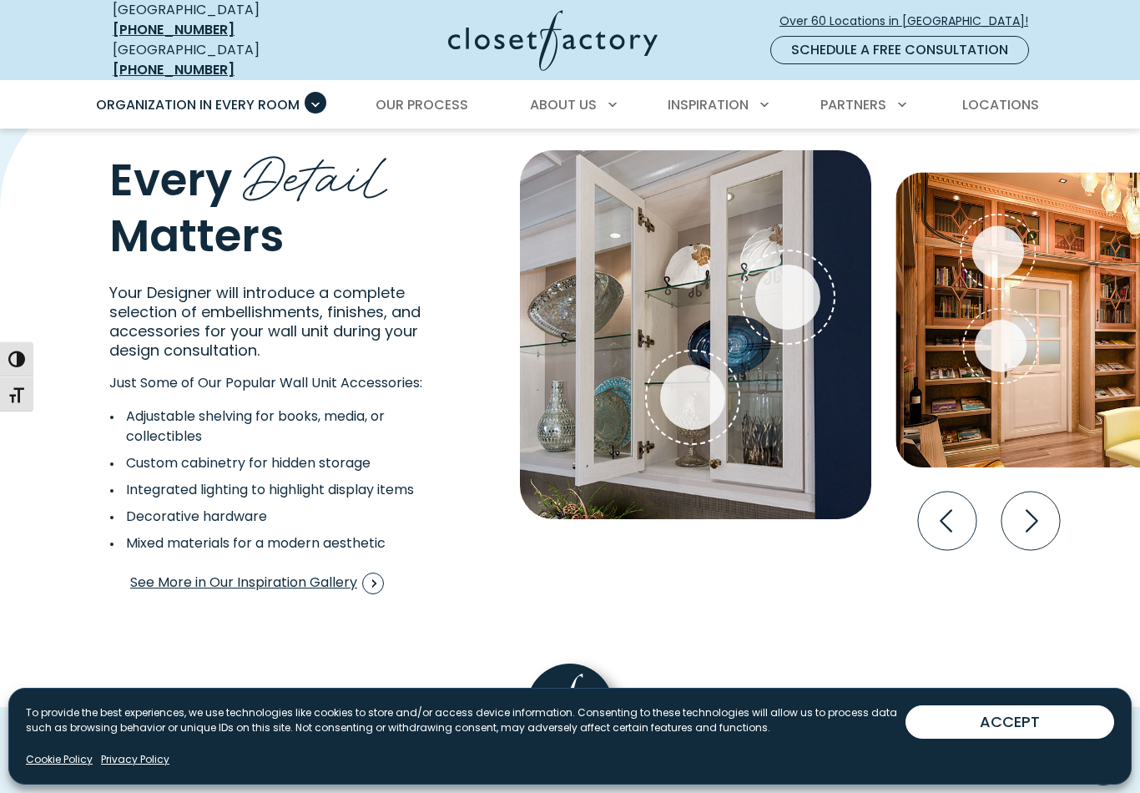
click at [1028, 501] on icon "Next slide" at bounding box center [1030, 520] width 58 height 58
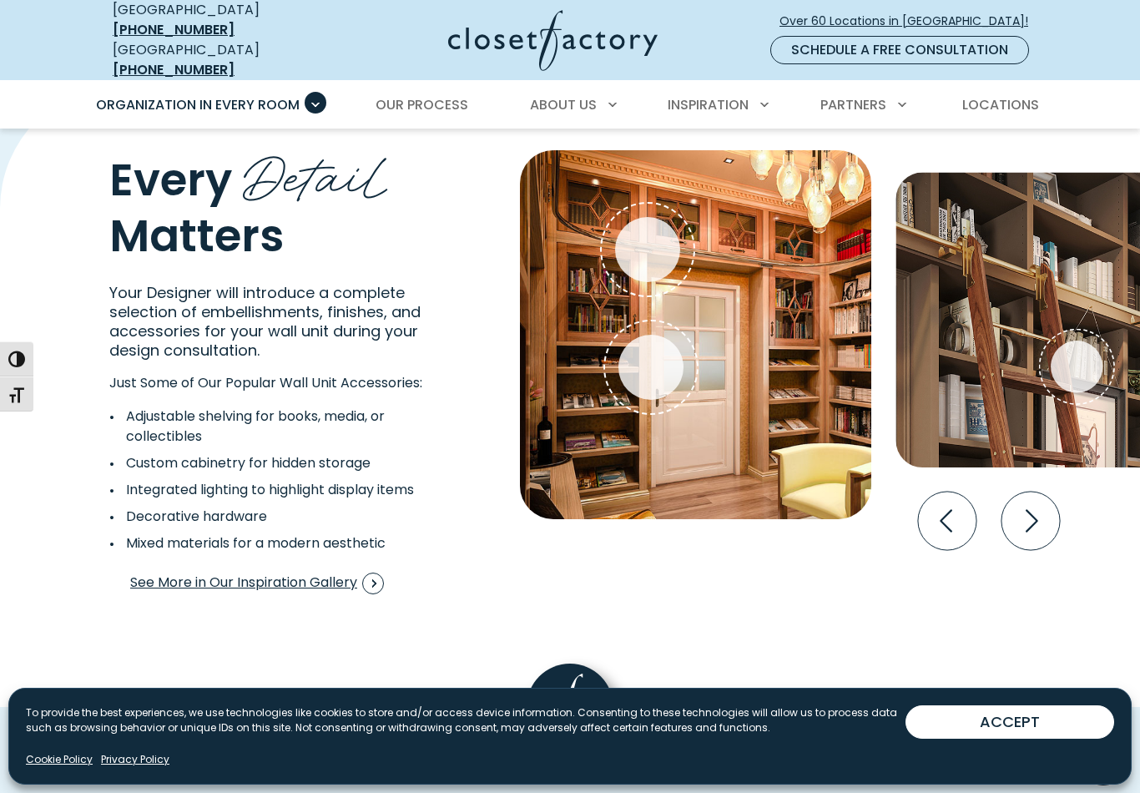
click at [1030, 501] on icon "Next slide" at bounding box center [1030, 520] width 58 height 58
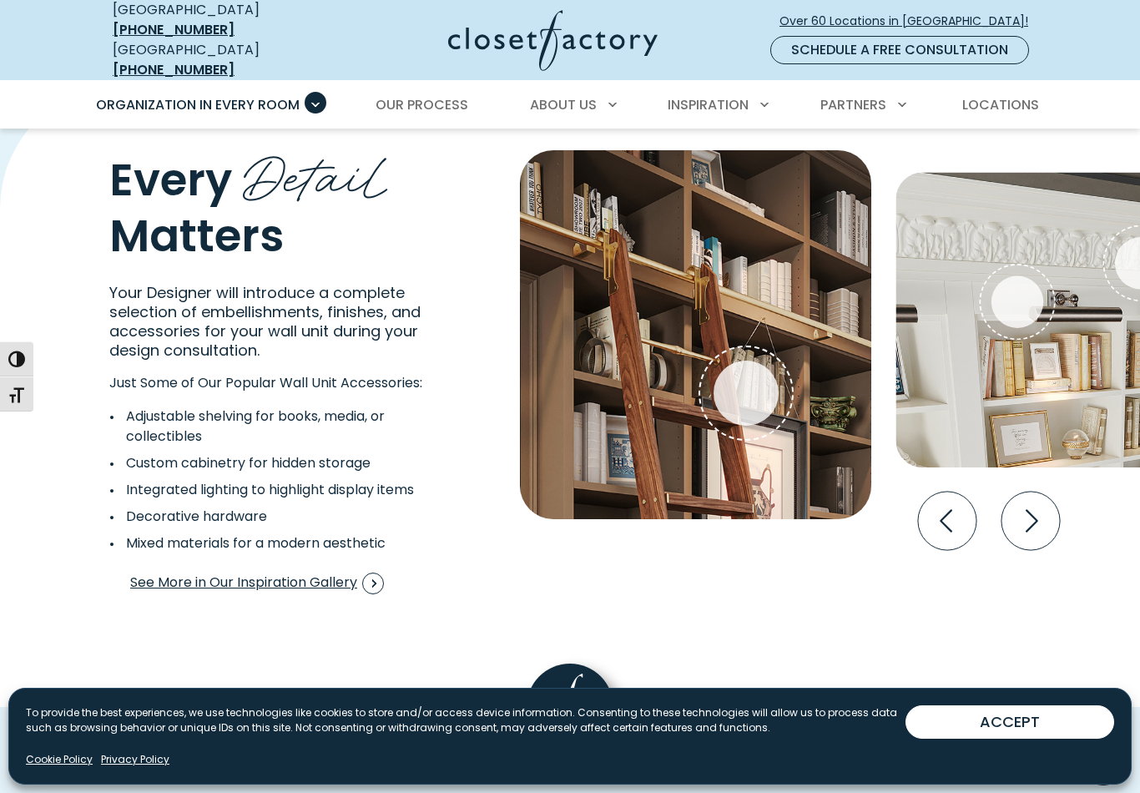
click at [1023, 502] on icon "Next slide" at bounding box center [1030, 520] width 58 height 58
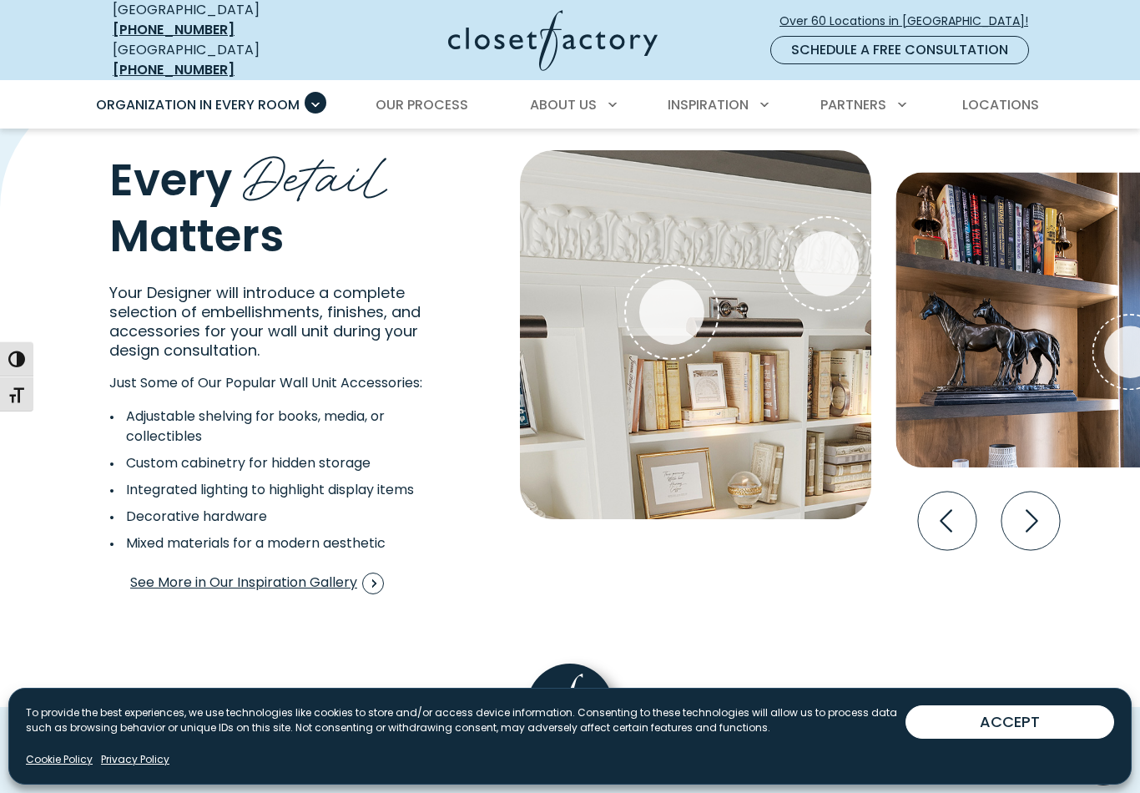
click at [1035, 504] on icon "Next slide" at bounding box center [1030, 520] width 58 height 58
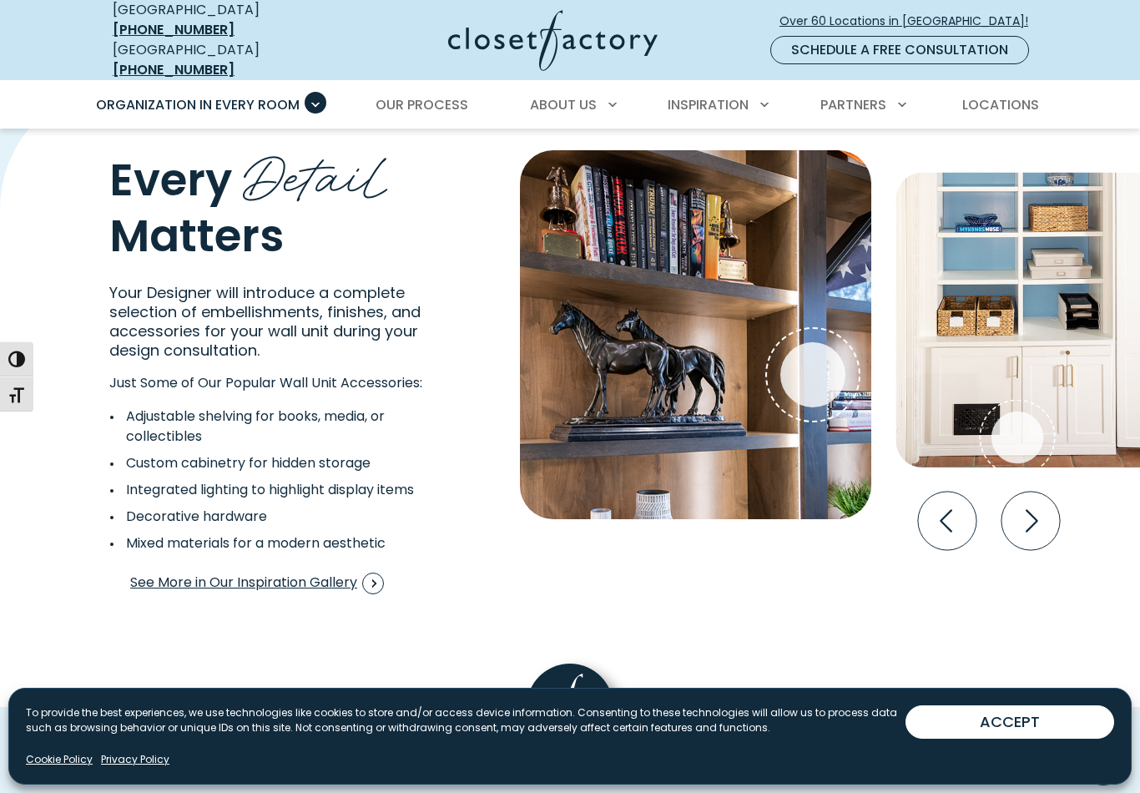
click at [1040, 506] on icon "Next slide" at bounding box center [1030, 520] width 58 height 58
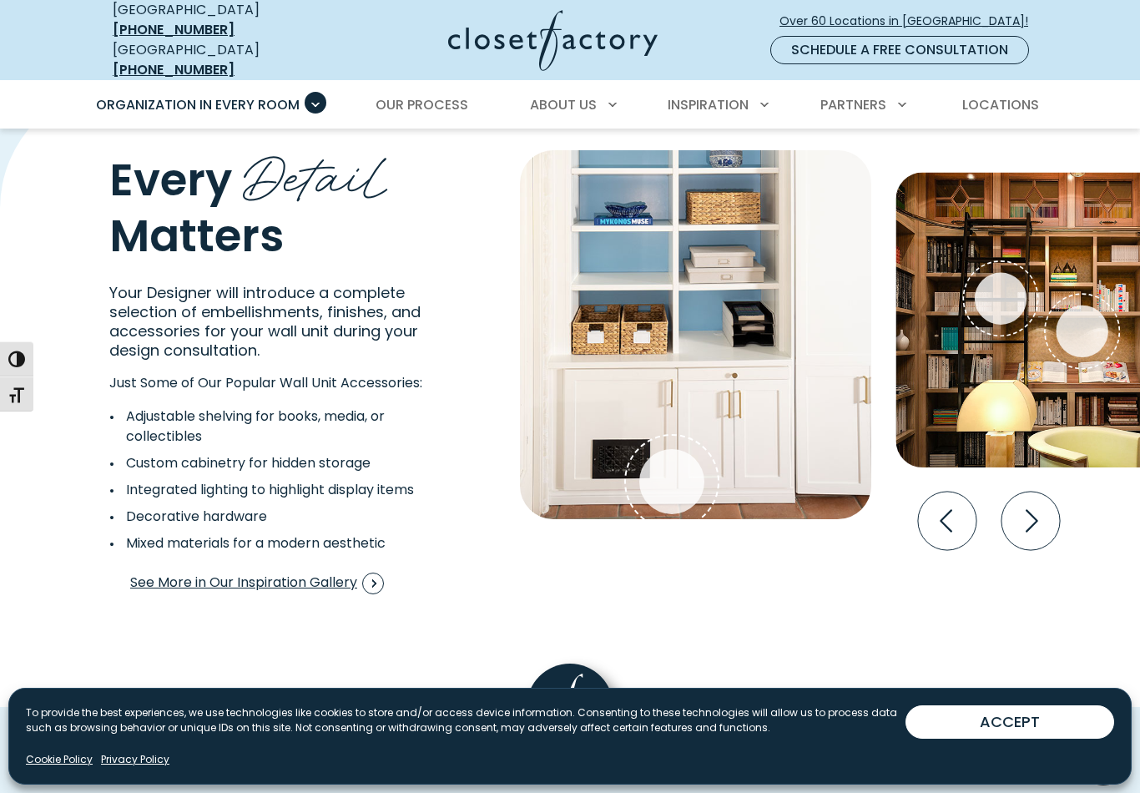
click at [1040, 509] on icon "Next slide" at bounding box center [1030, 520] width 58 height 58
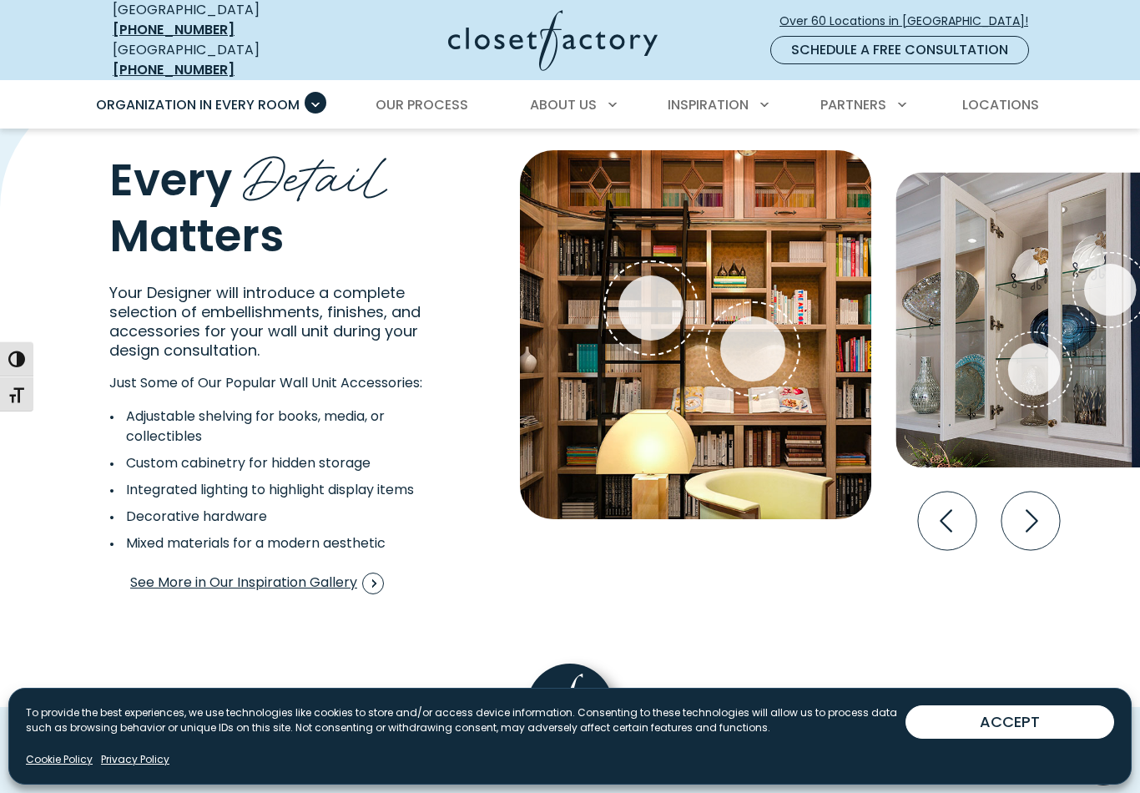
click at [1038, 509] on icon "Next slide" at bounding box center [1030, 520] width 58 height 58
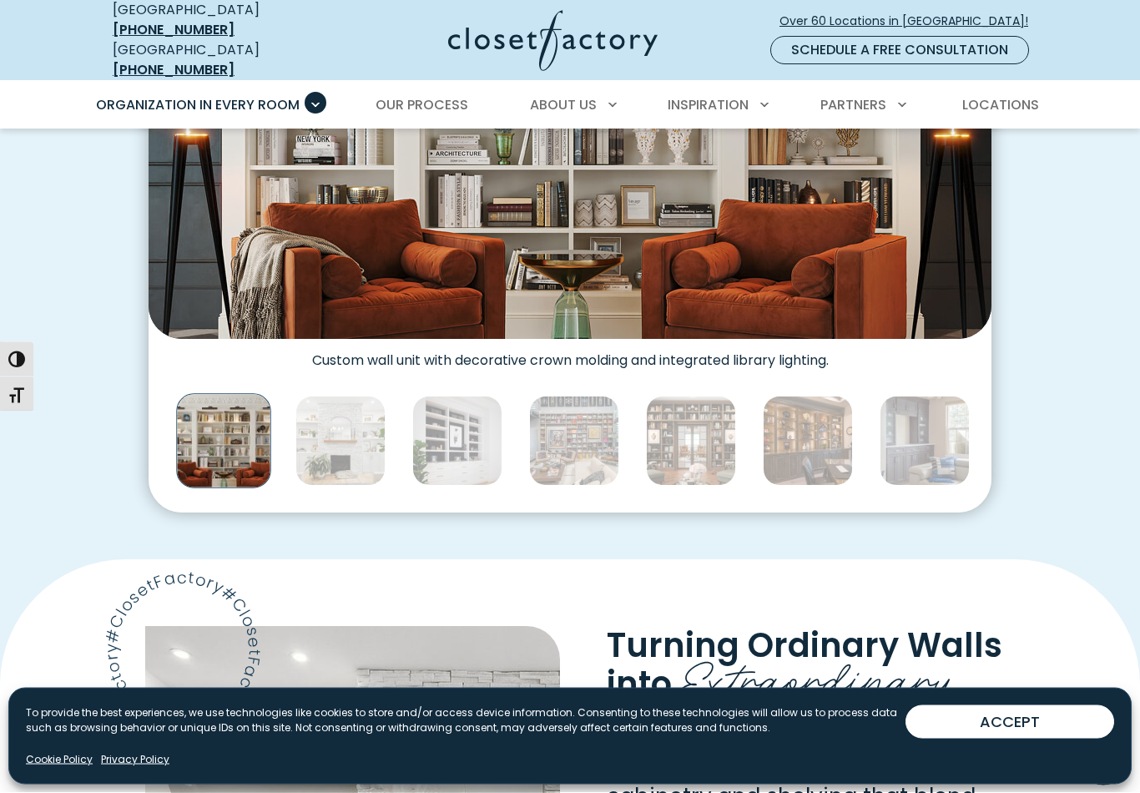
scroll to position [764, 0]
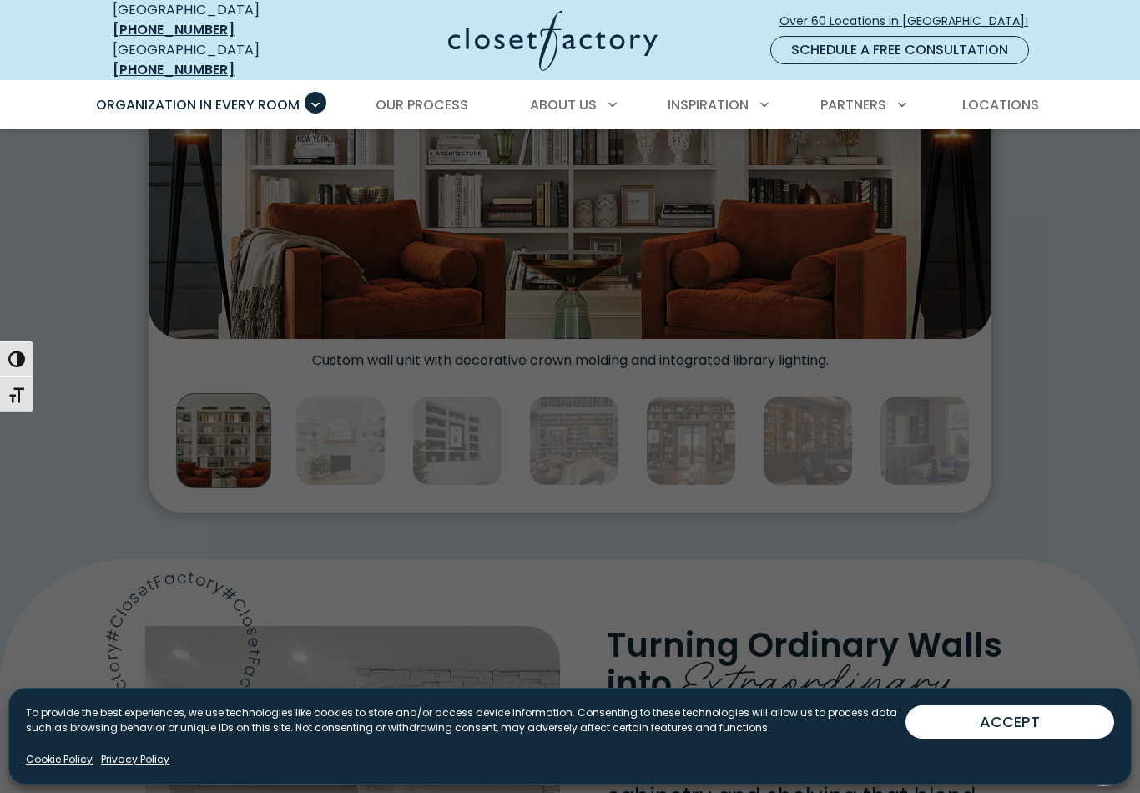
click at [163, 289] on span "Garage" at bounding box center [152, 298] width 55 height 19
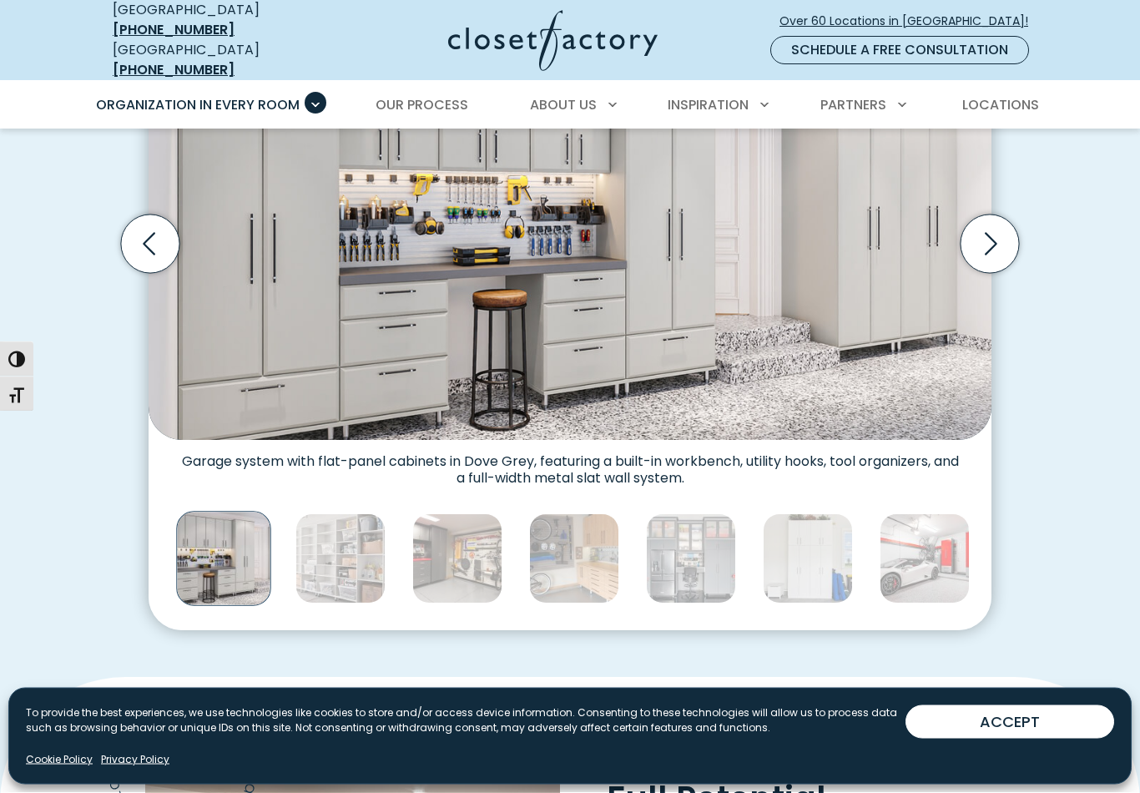
scroll to position [614, 0]
click at [324, 566] on img "Thumbnail Gallery" at bounding box center [340, 558] width 90 height 90
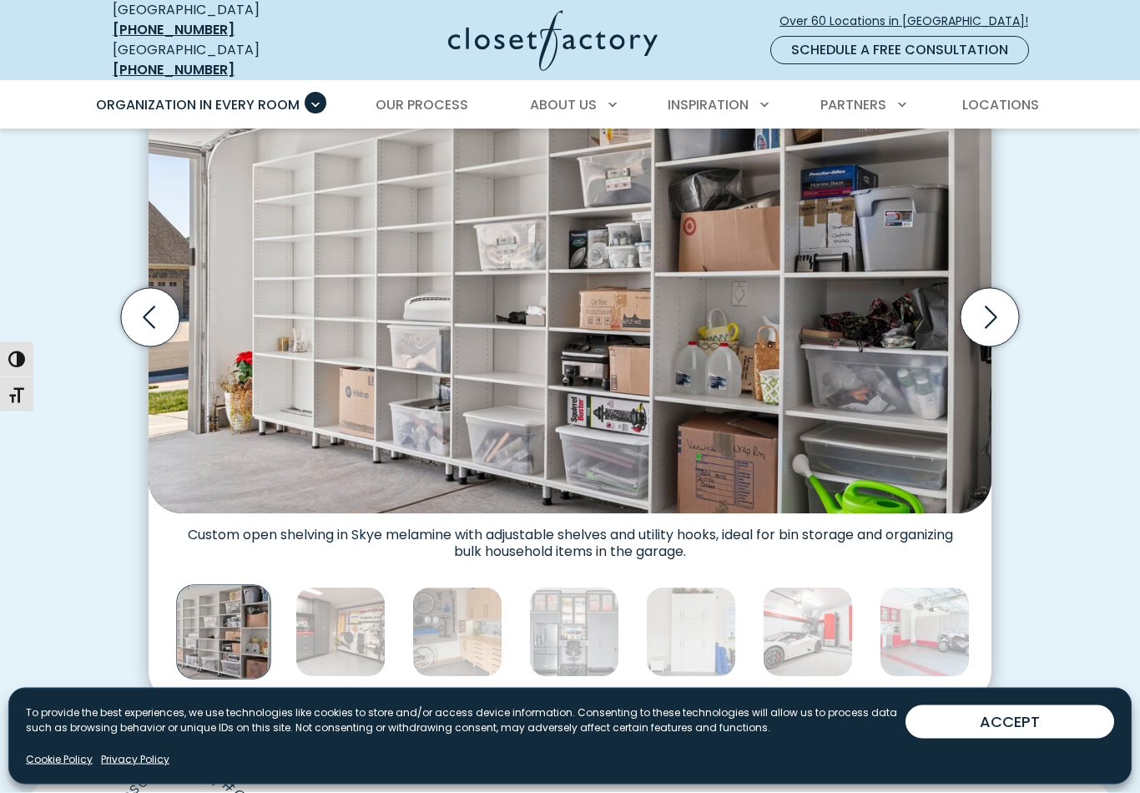
scroll to position [542, 0]
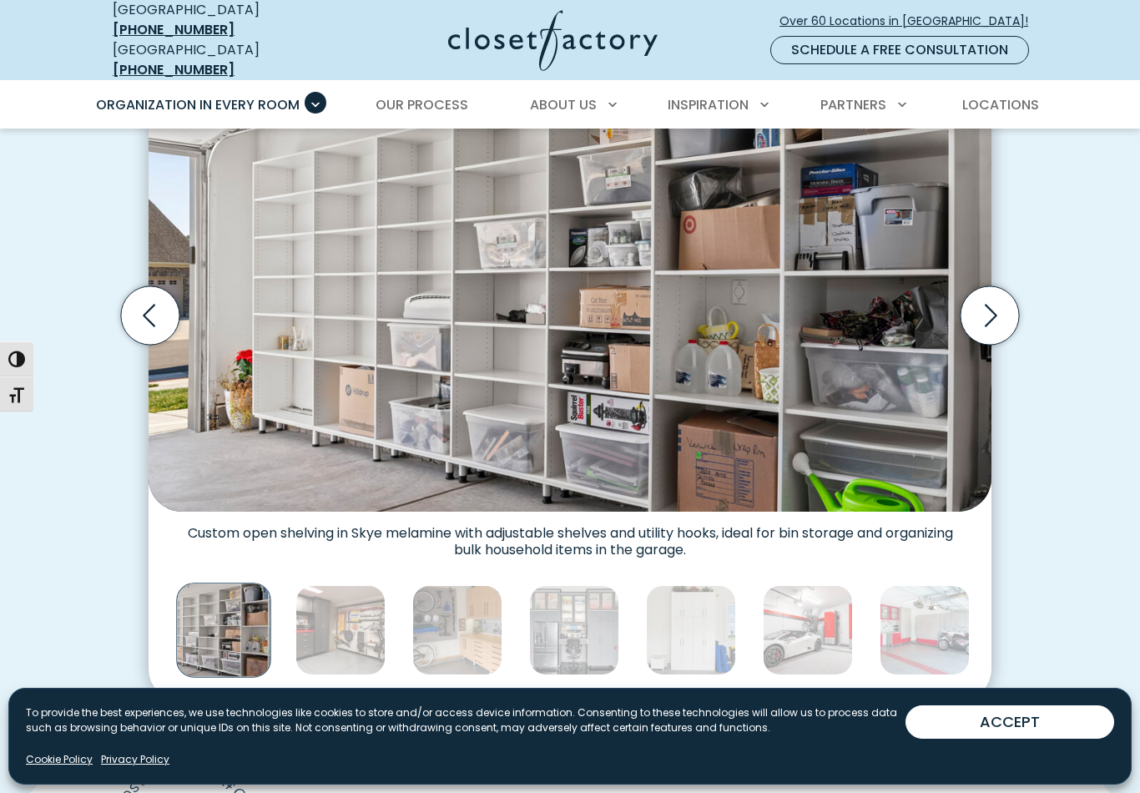
click at [340, 631] on img "Thumbnail Gallery" at bounding box center [340, 630] width 90 height 90
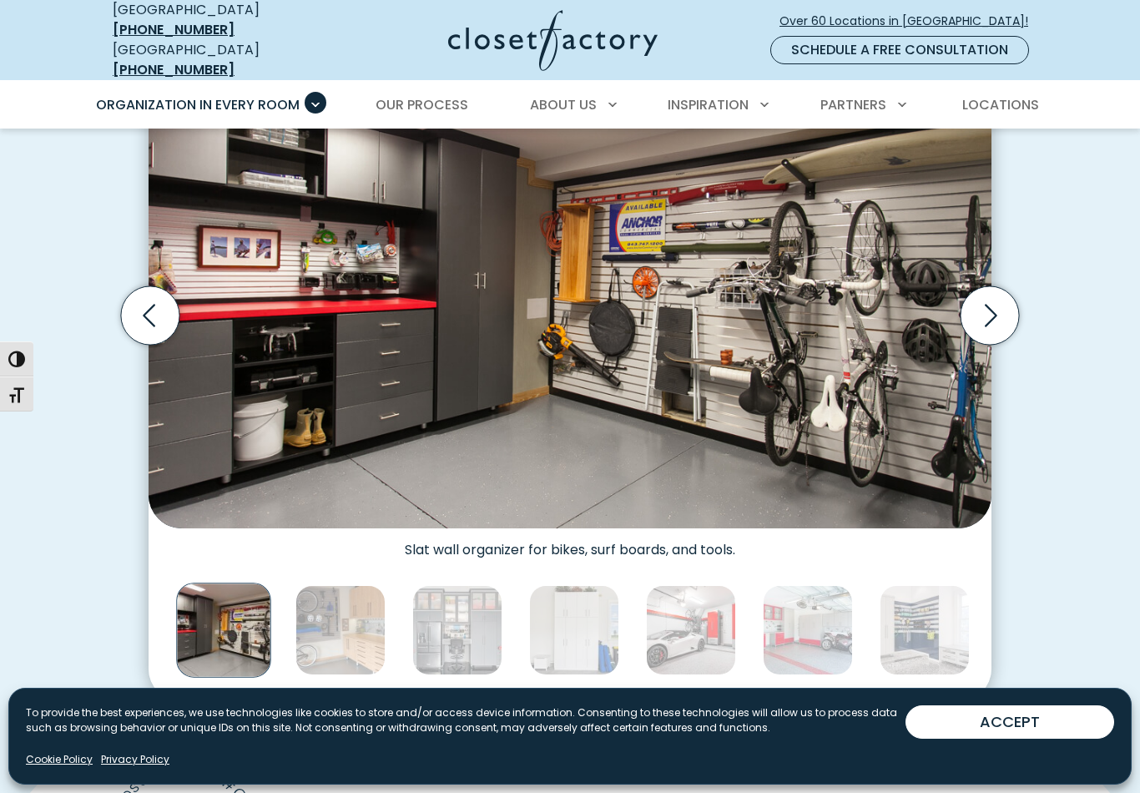
click at [342, 630] on img "Thumbnail Gallery" at bounding box center [340, 630] width 90 height 90
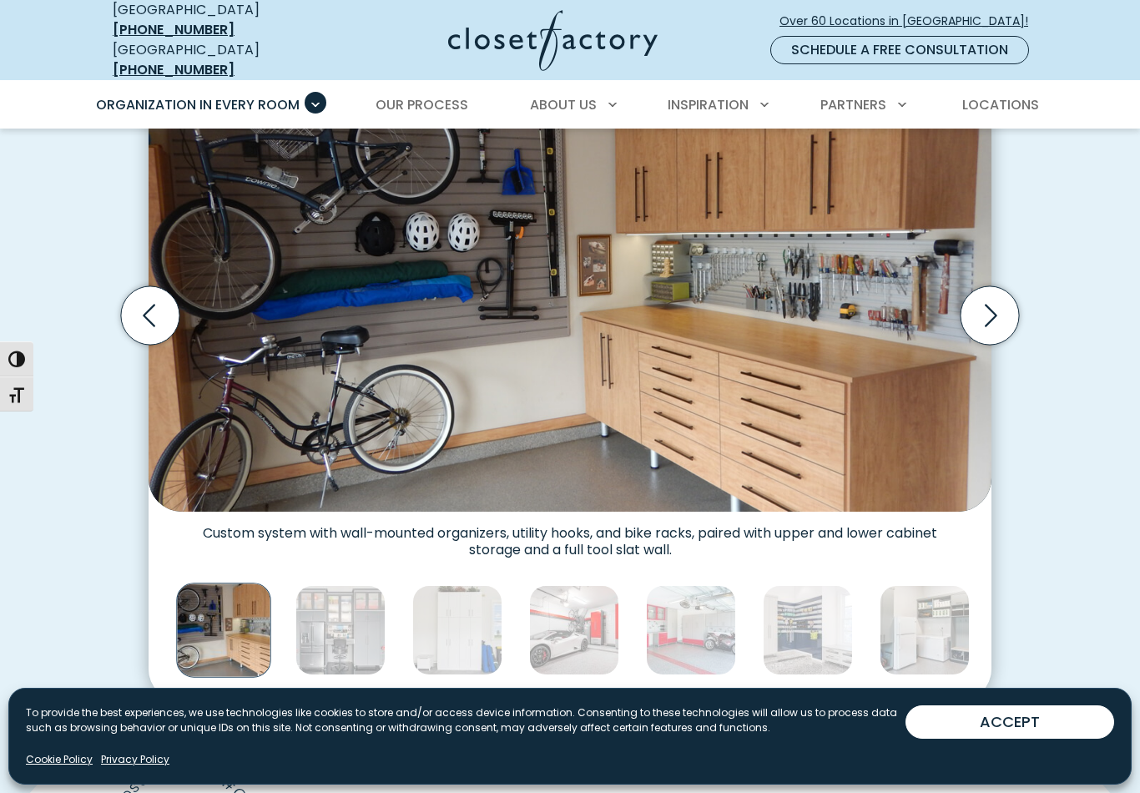
click at [366, 637] on img "Thumbnail Gallery" at bounding box center [340, 630] width 90 height 90
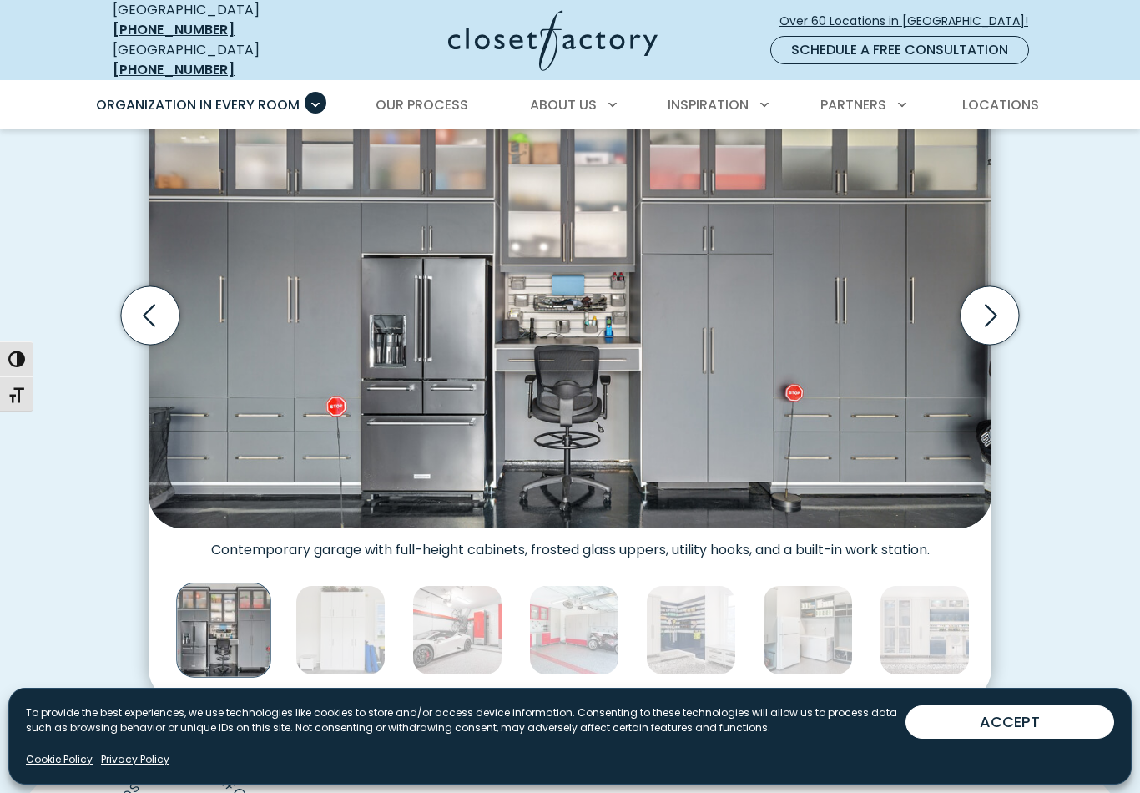
click at [424, 640] on img "Thumbnail Gallery" at bounding box center [457, 630] width 90 height 90
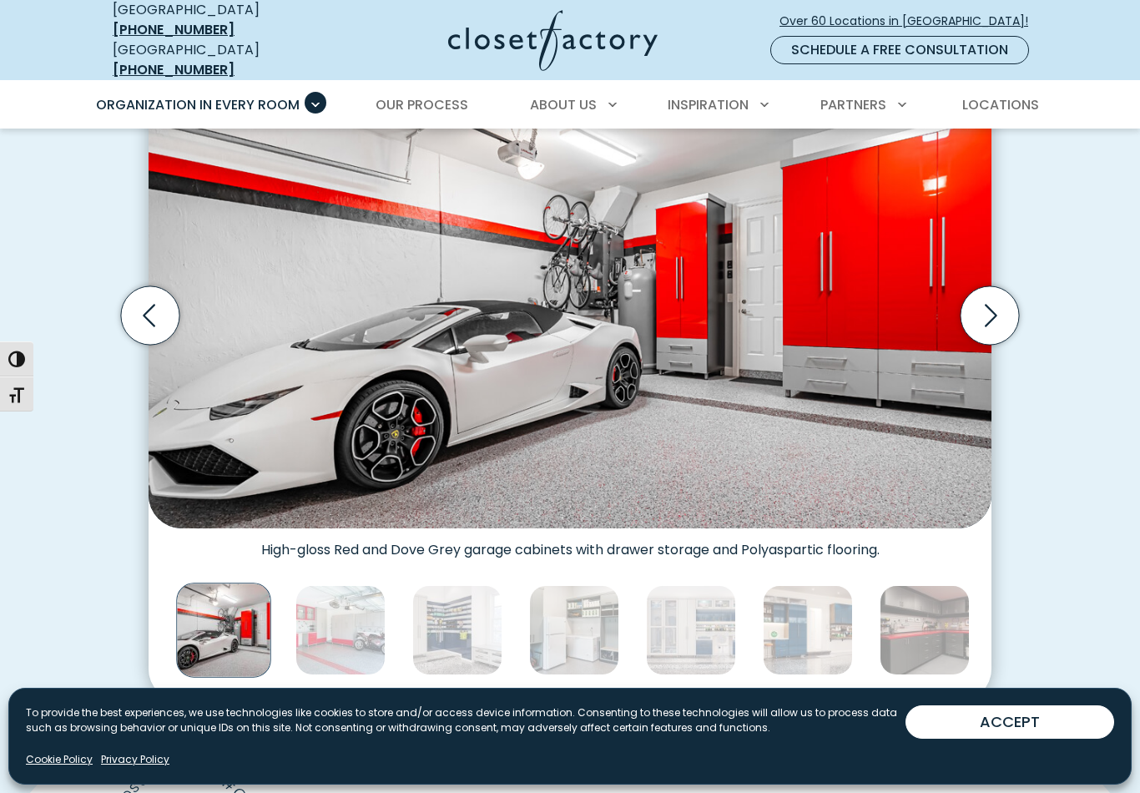
click at [385, 629] on img "Thumbnail Gallery" at bounding box center [340, 630] width 90 height 90
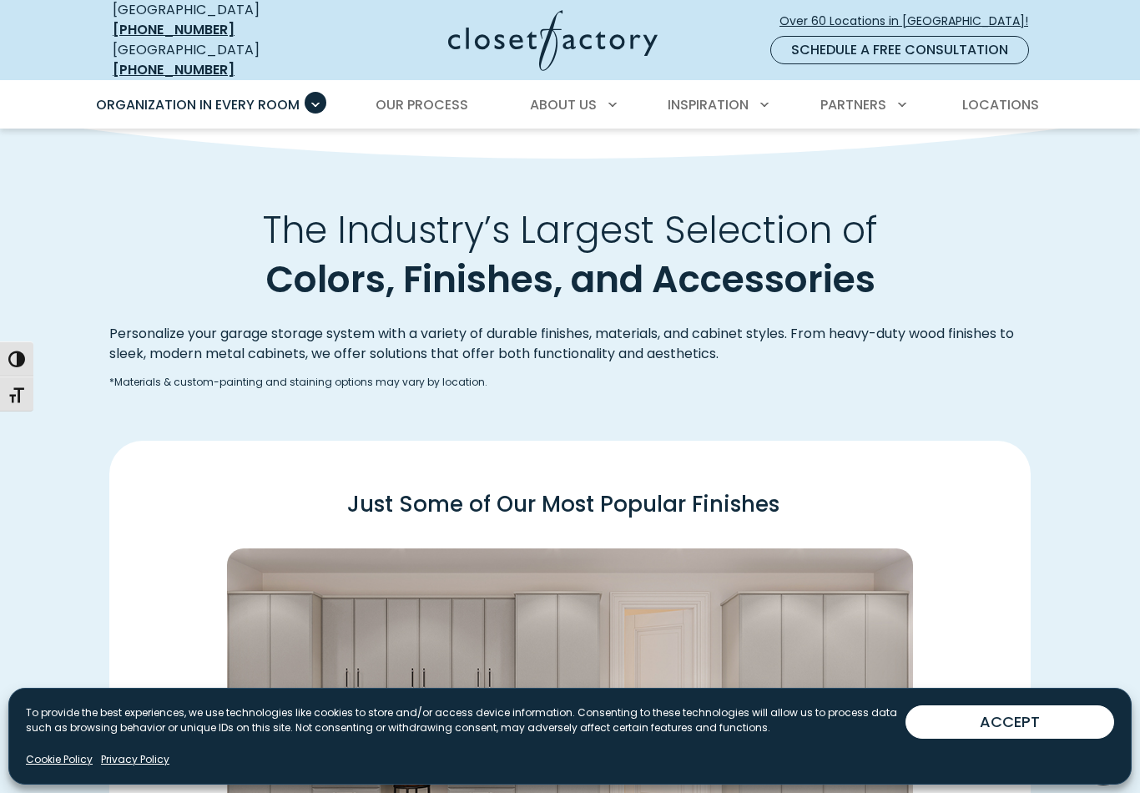
scroll to position [1858, 0]
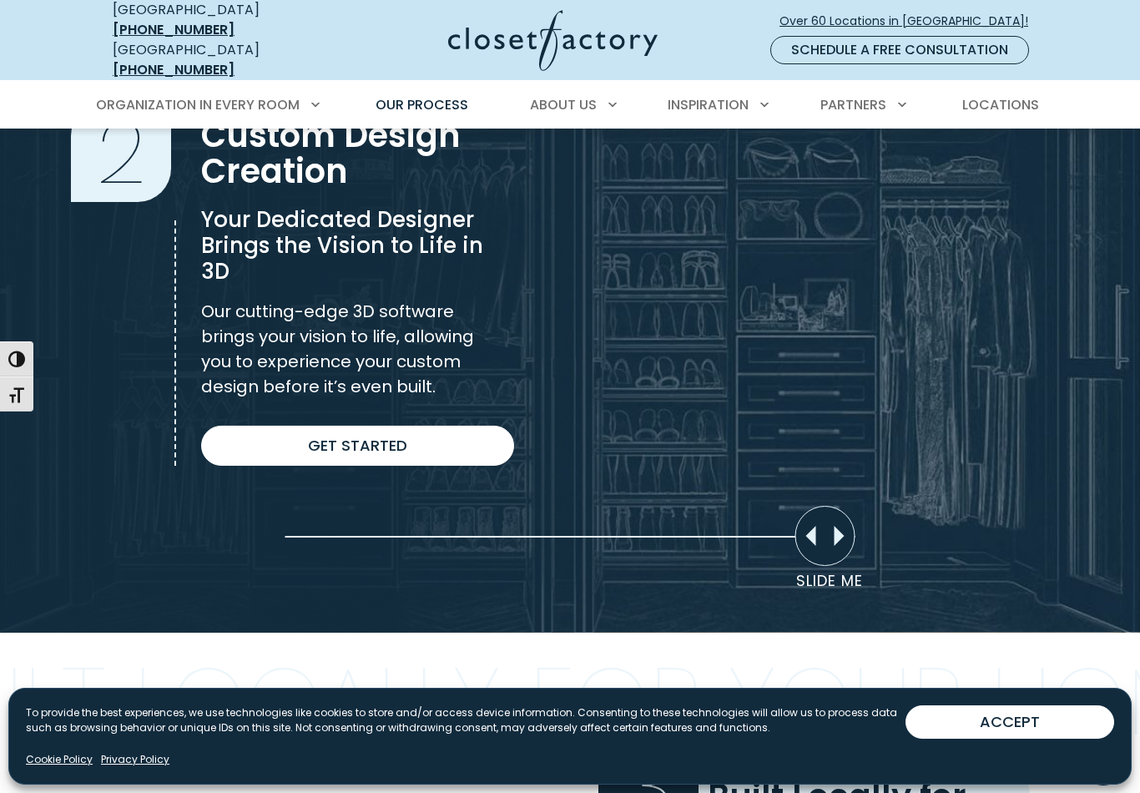
scroll to position [1187, 0]
